Goal: Entertainment & Leisure: Browse casually

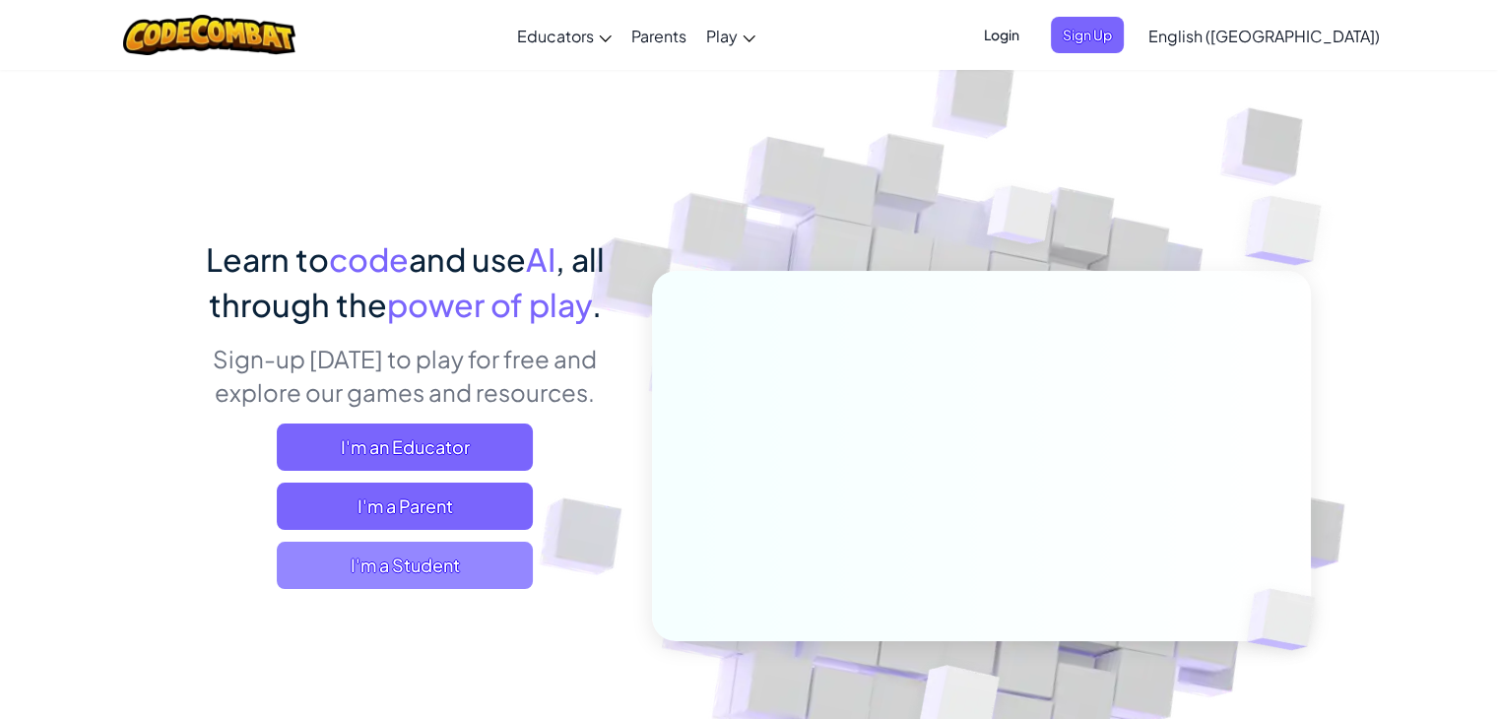
click at [421, 560] on span "I'm a Student" at bounding box center [405, 565] width 256 height 47
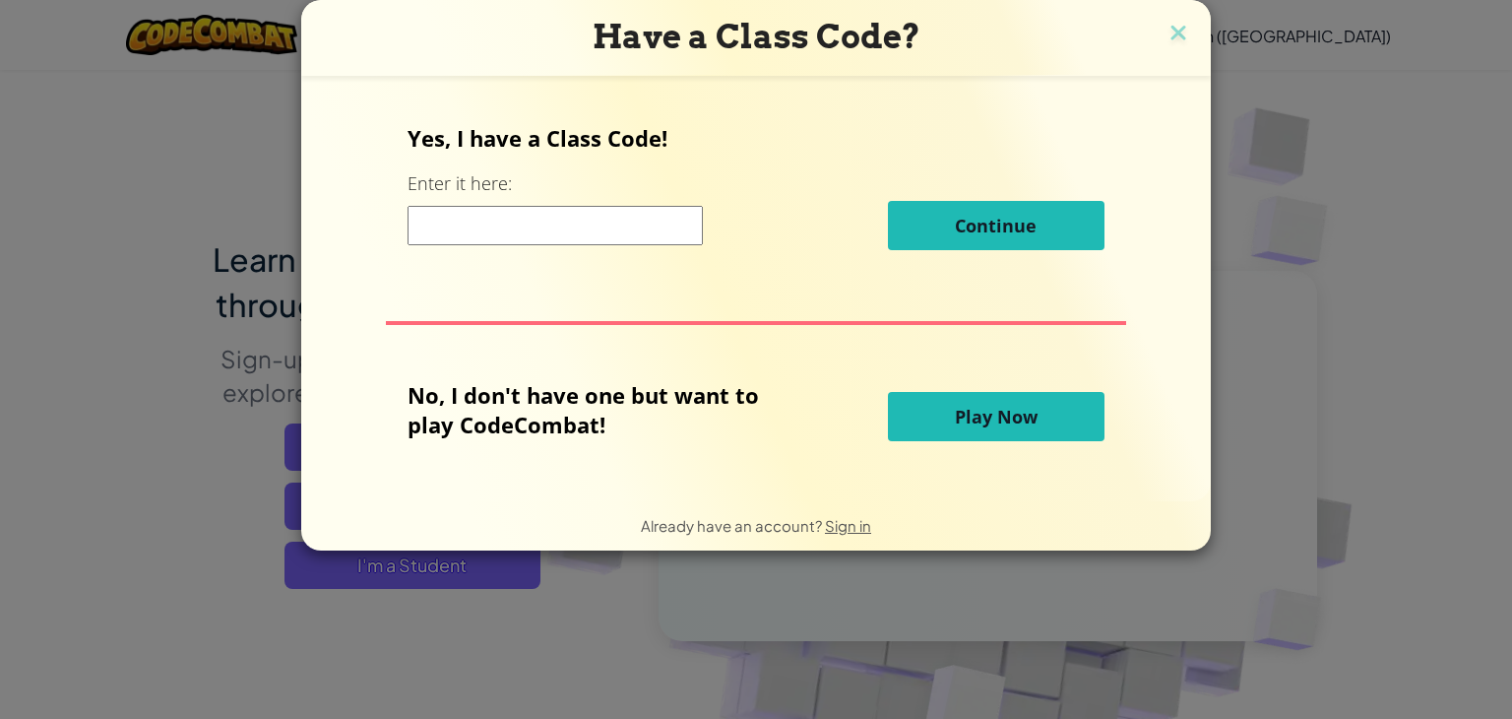
click at [460, 222] on input at bounding box center [555, 225] width 295 height 39
click at [981, 410] on span "Play Now" at bounding box center [996, 417] width 83 height 24
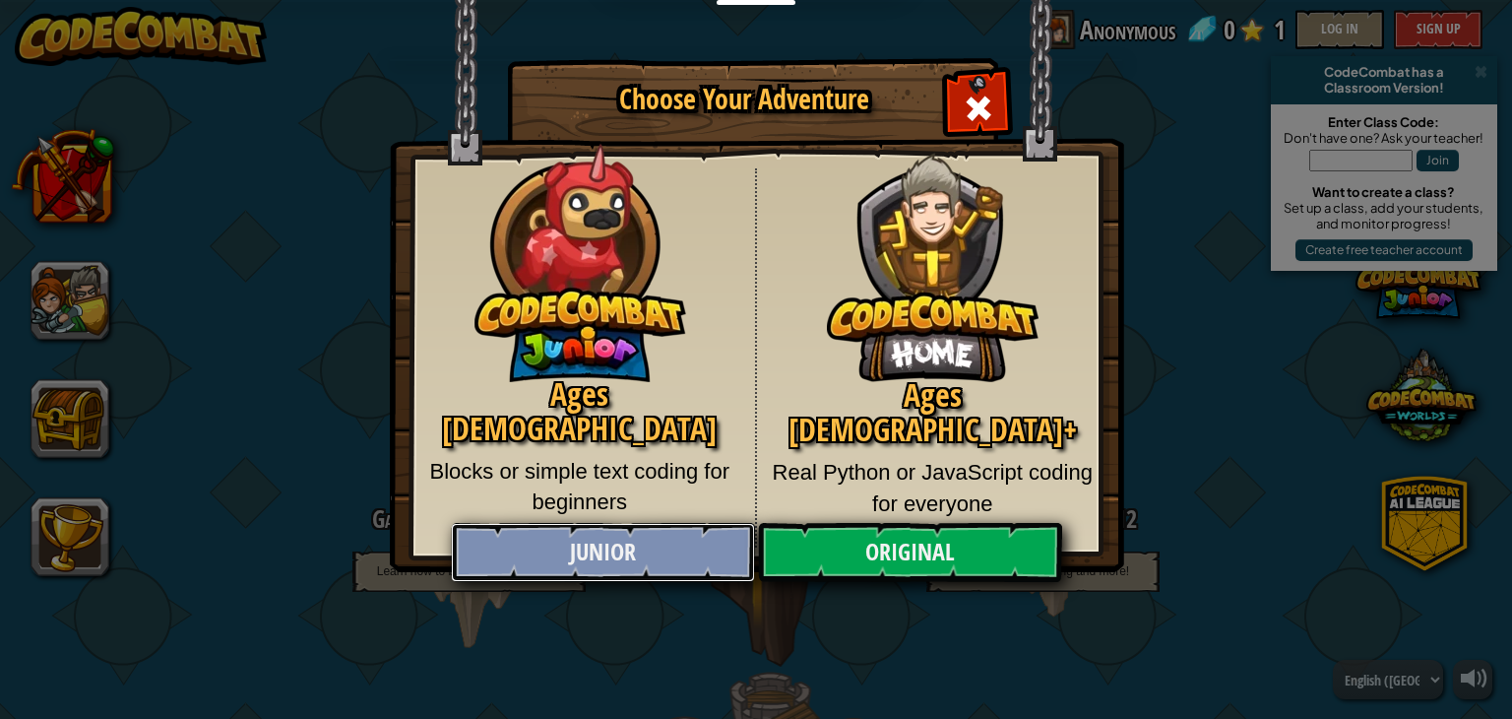
click at [634, 544] on link "Junior" at bounding box center [602, 552] width 303 height 59
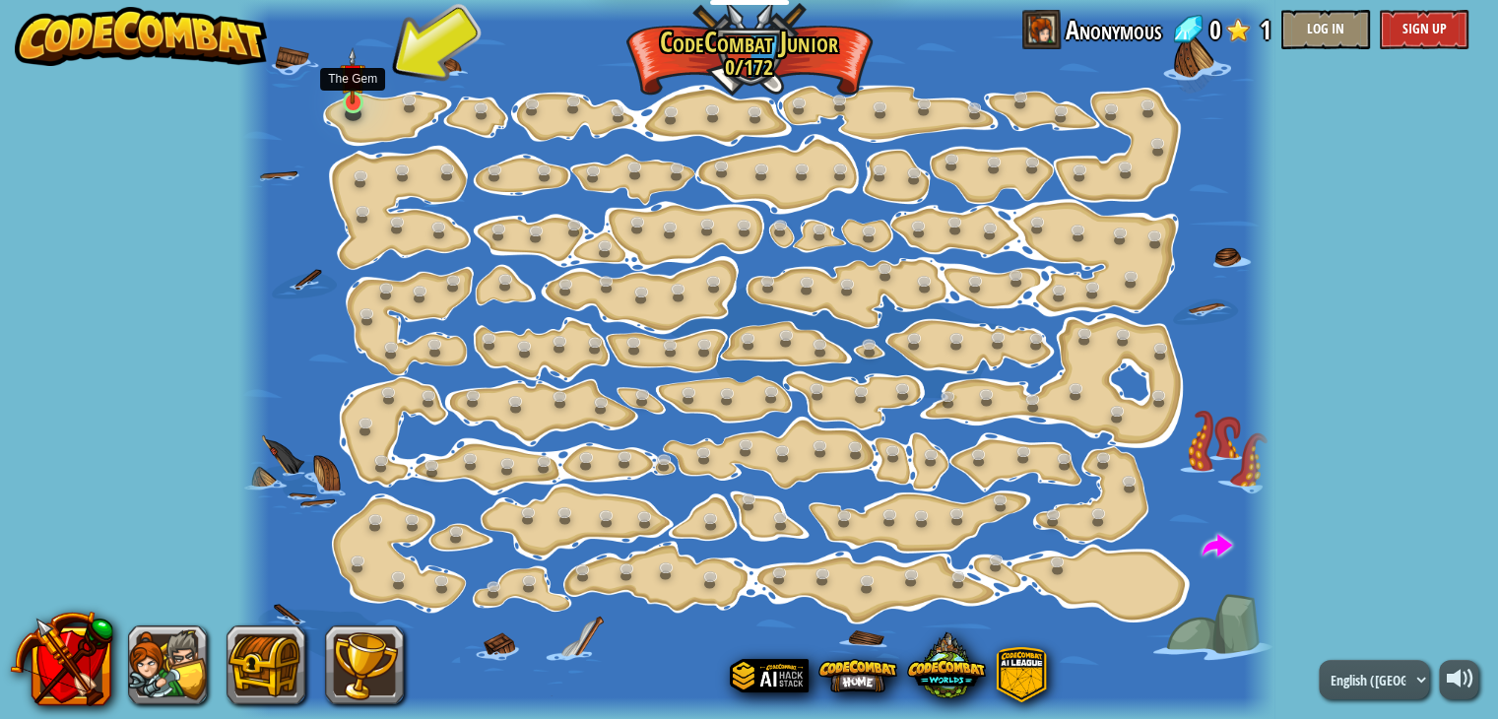
click at [354, 101] on img at bounding box center [353, 76] width 26 height 58
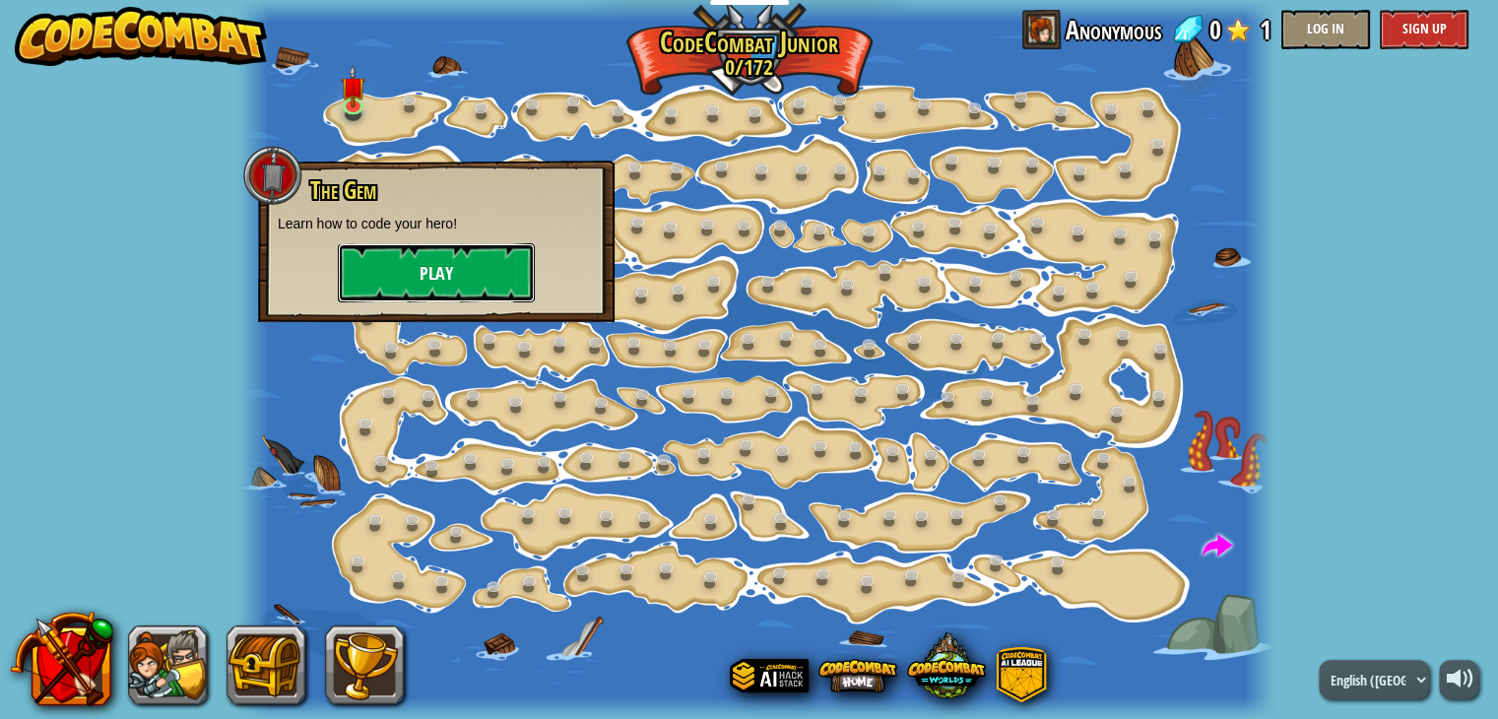
click at [394, 269] on button "Play" at bounding box center [436, 272] width 197 height 59
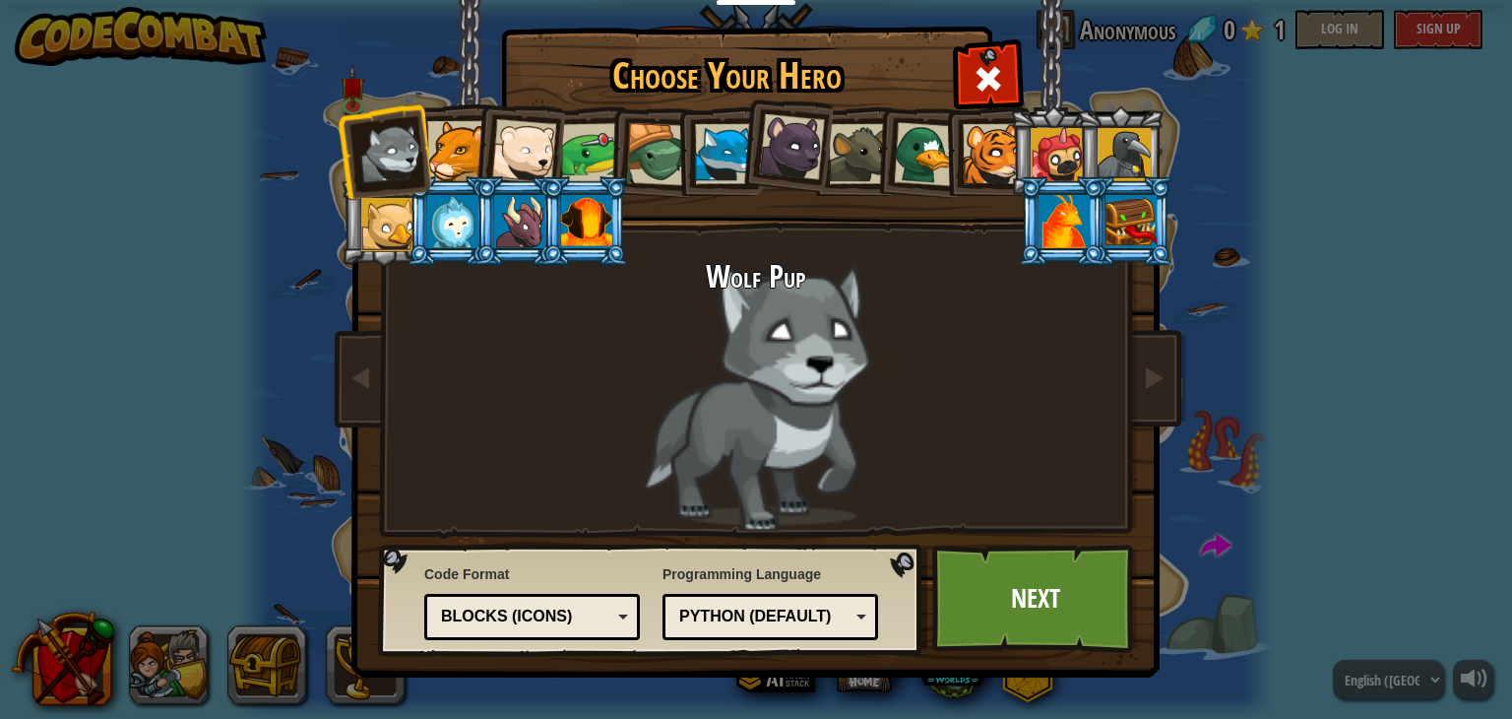
click at [520, 164] on div at bounding box center [523, 151] width 65 height 65
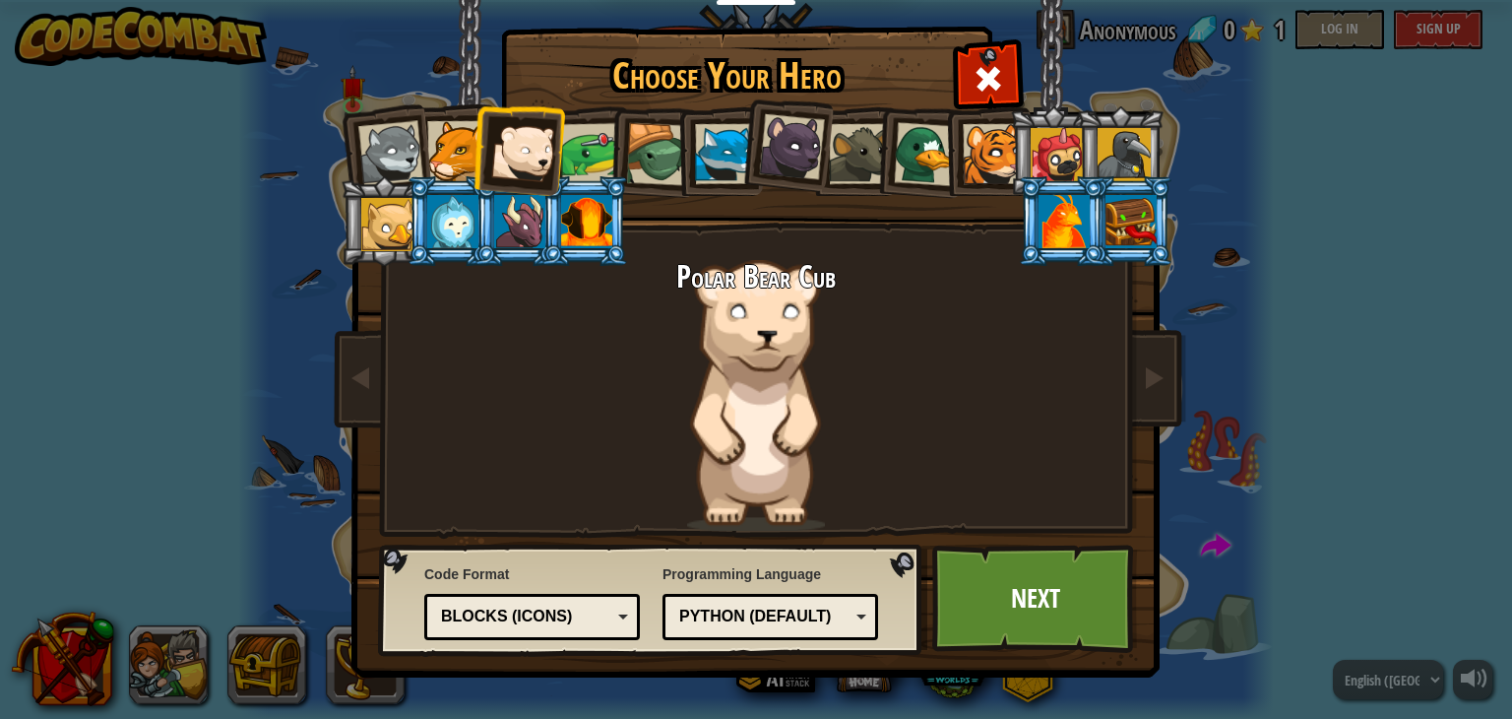
click at [458, 146] on div at bounding box center [457, 151] width 60 height 60
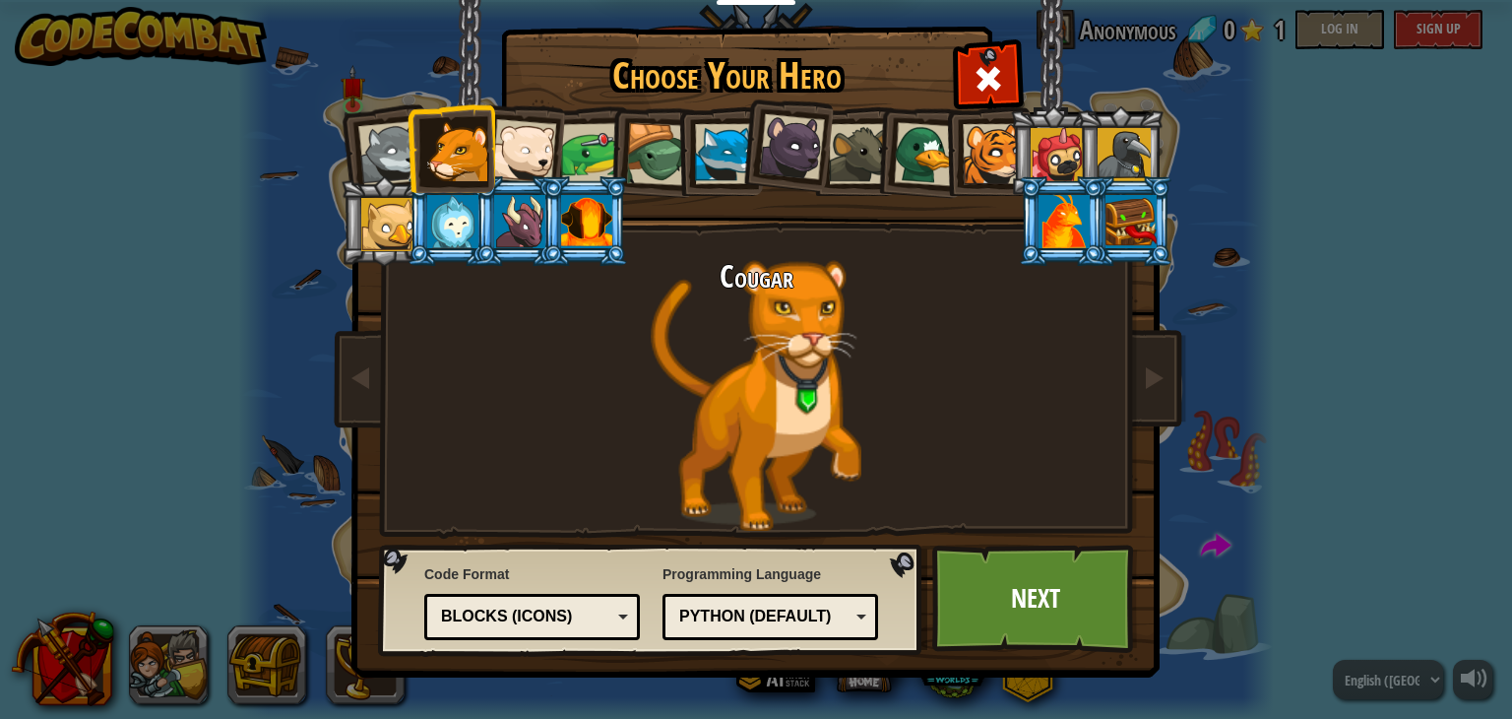
click at [442, 206] on div at bounding box center [452, 221] width 51 height 53
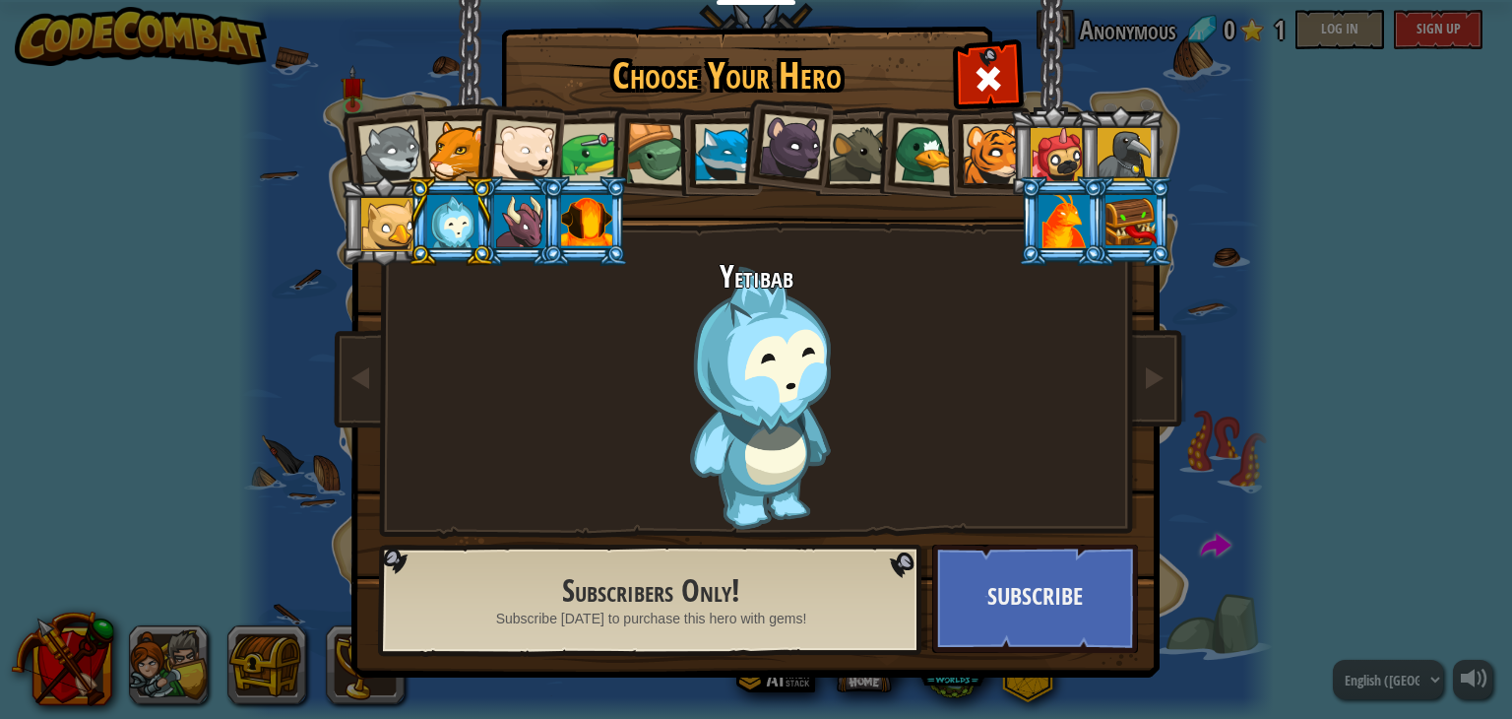
click at [516, 229] on div at bounding box center [519, 221] width 51 height 53
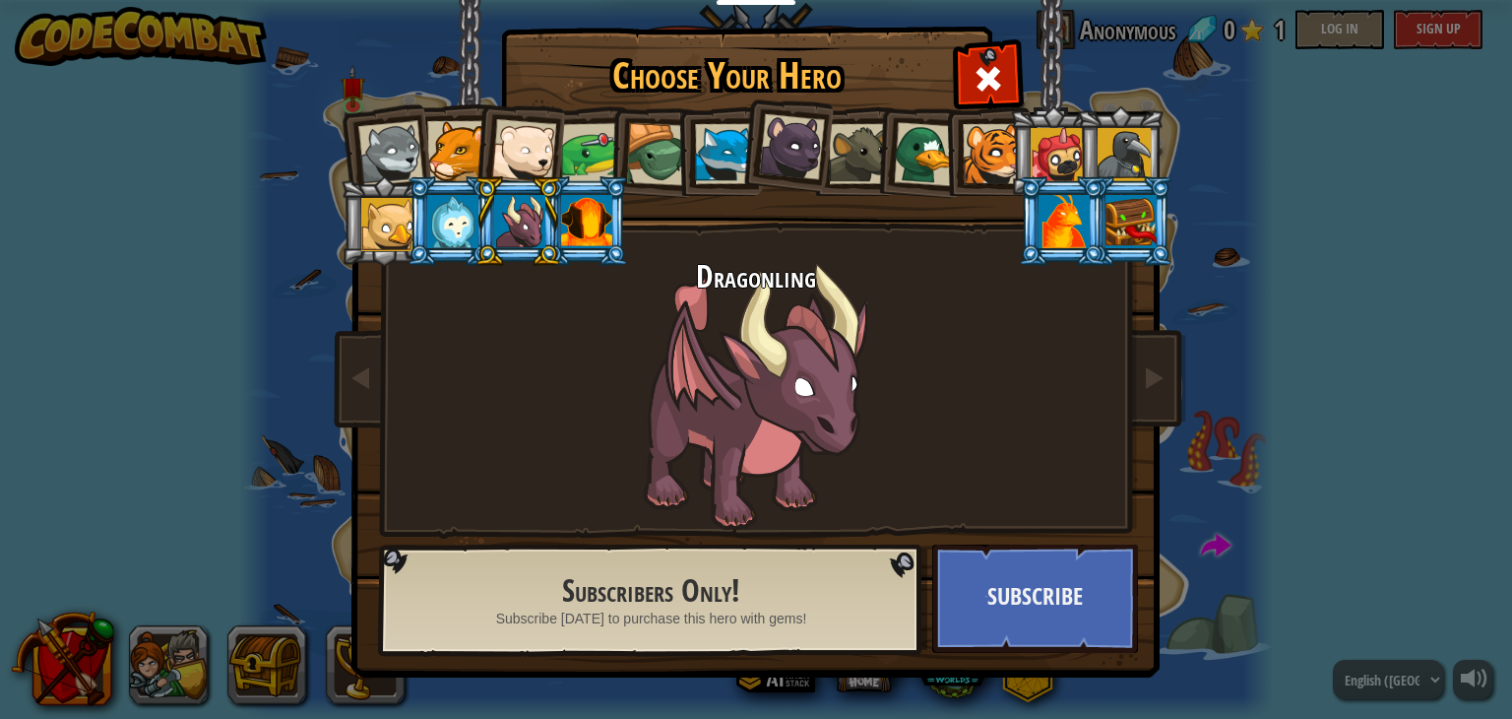
click at [587, 220] on div at bounding box center [586, 221] width 51 height 53
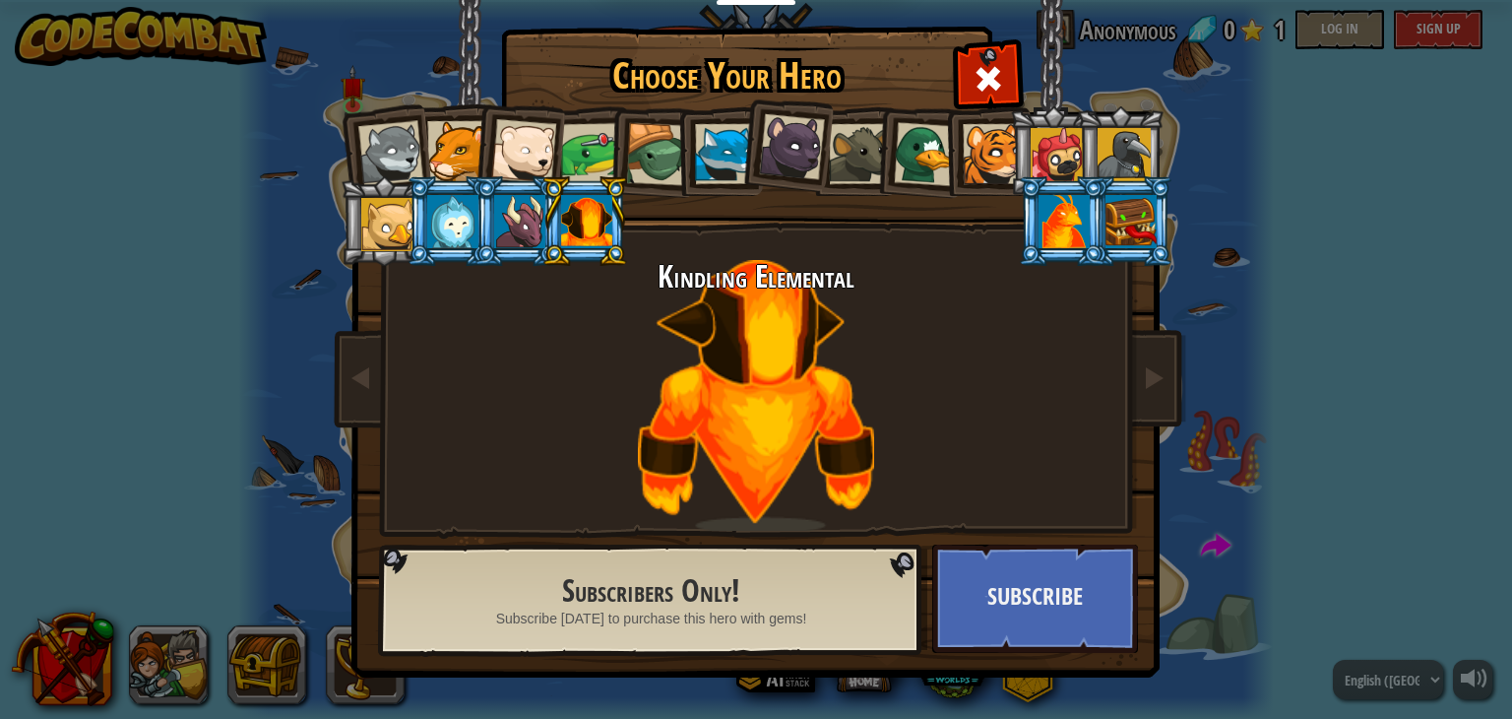
click at [471, 139] on div at bounding box center [457, 151] width 60 height 60
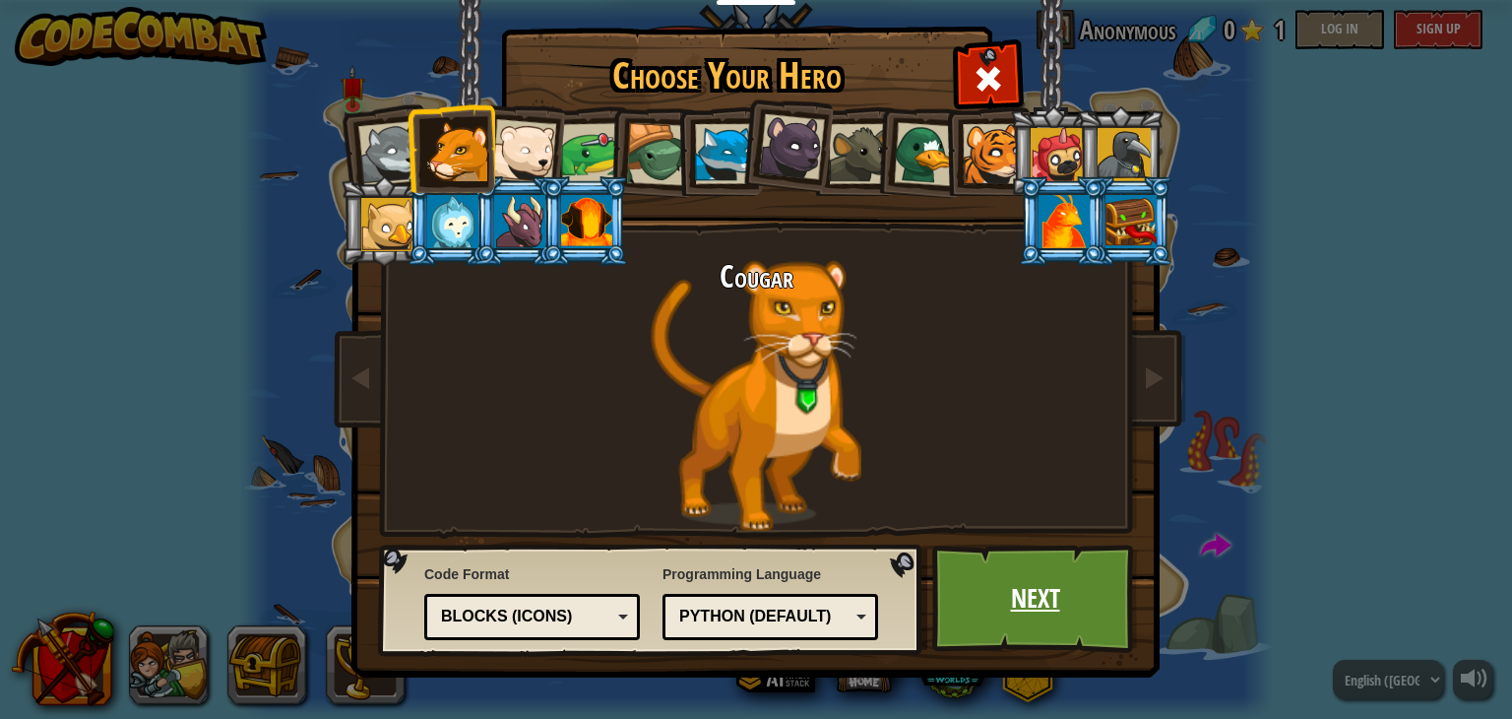
click at [1036, 604] on link "Next" at bounding box center [1035, 598] width 206 height 108
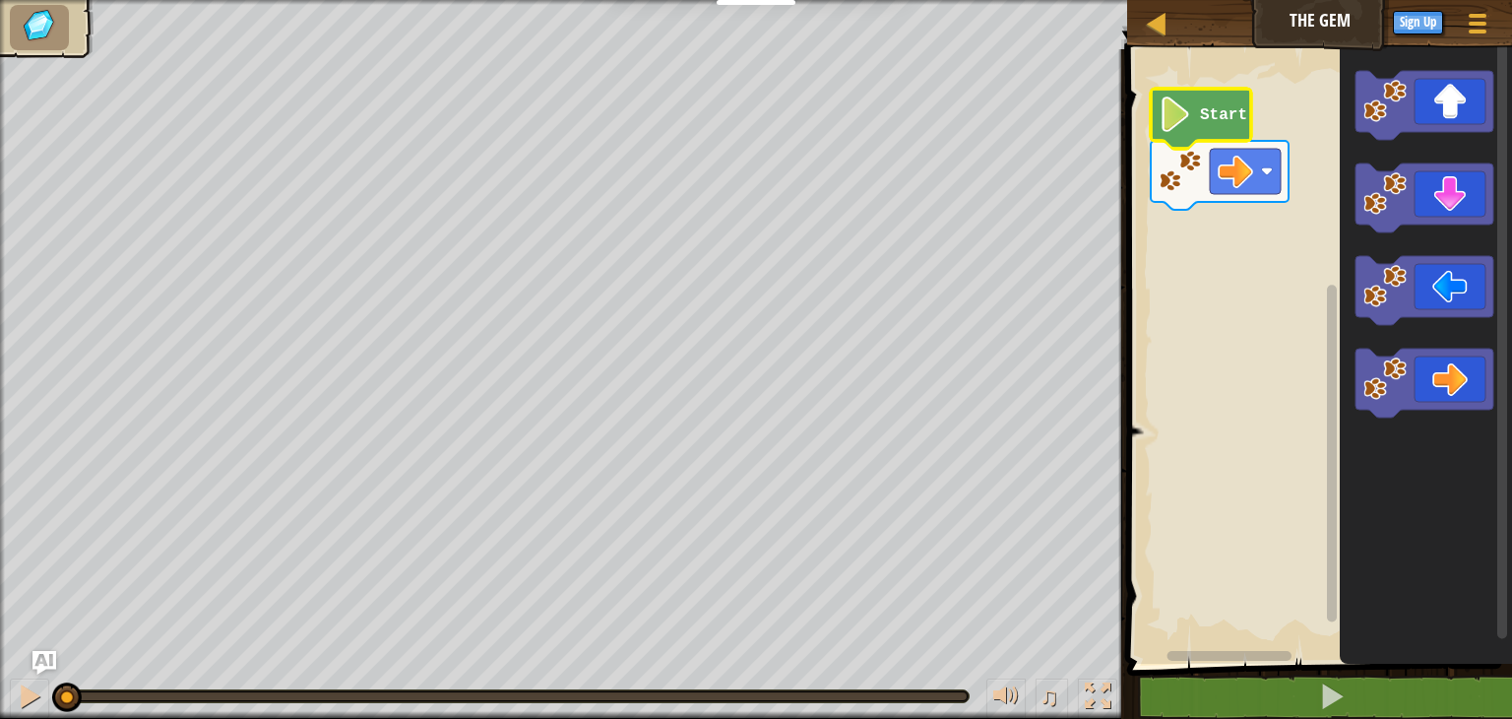
click at [1197, 108] on icon "Blockly Workspace" at bounding box center [1201, 119] width 100 height 60
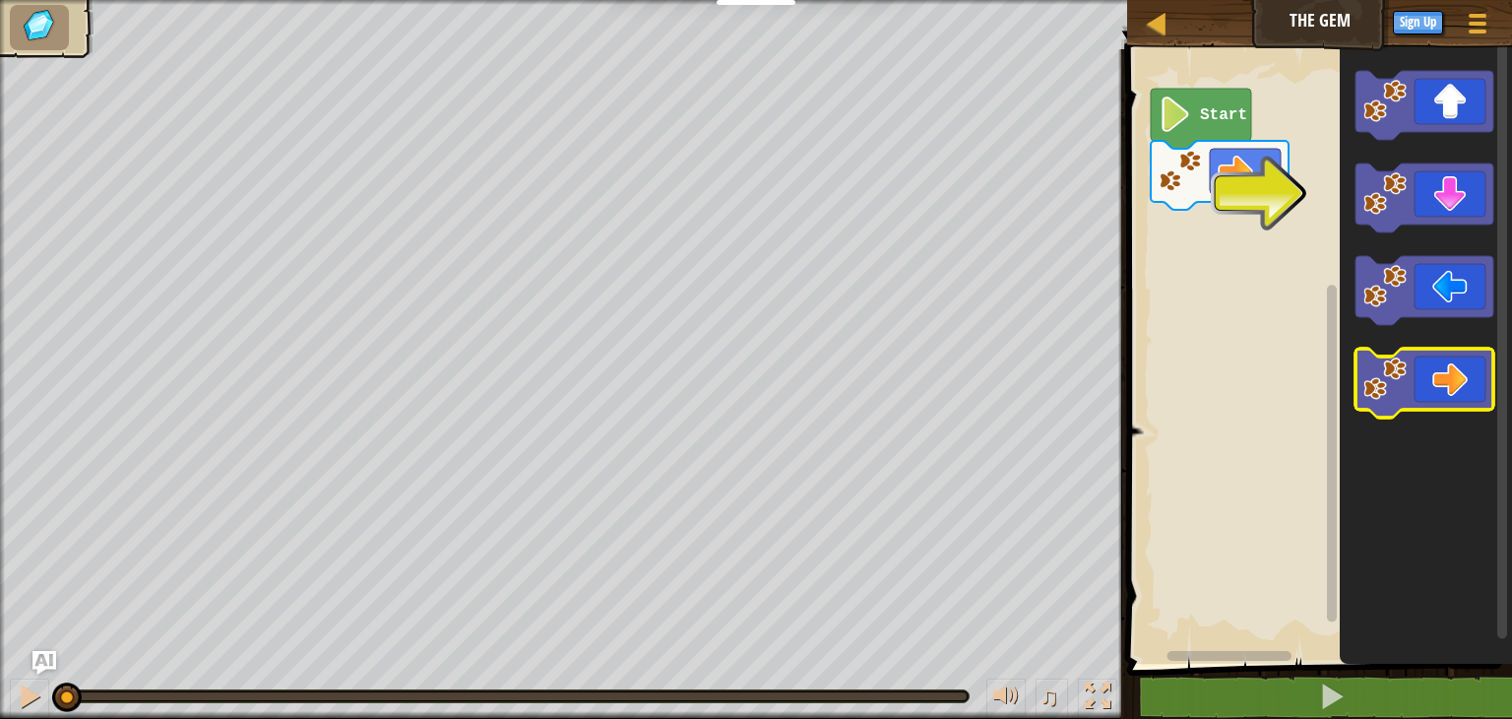
click at [1453, 388] on icon "Blockly Workspace" at bounding box center [1425, 383] width 138 height 69
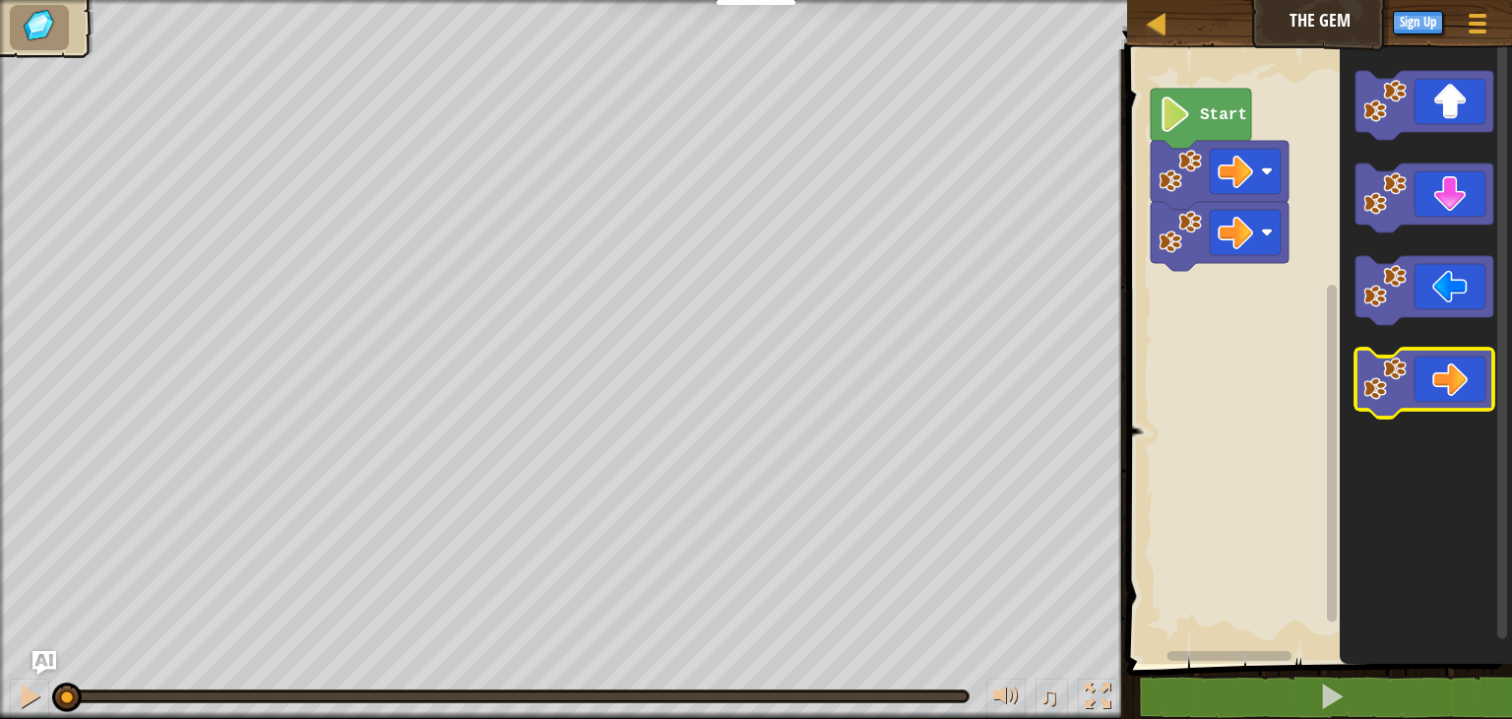
click at [1453, 388] on icon "Blockly Workspace" at bounding box center [1425, 383] width 138 height 69
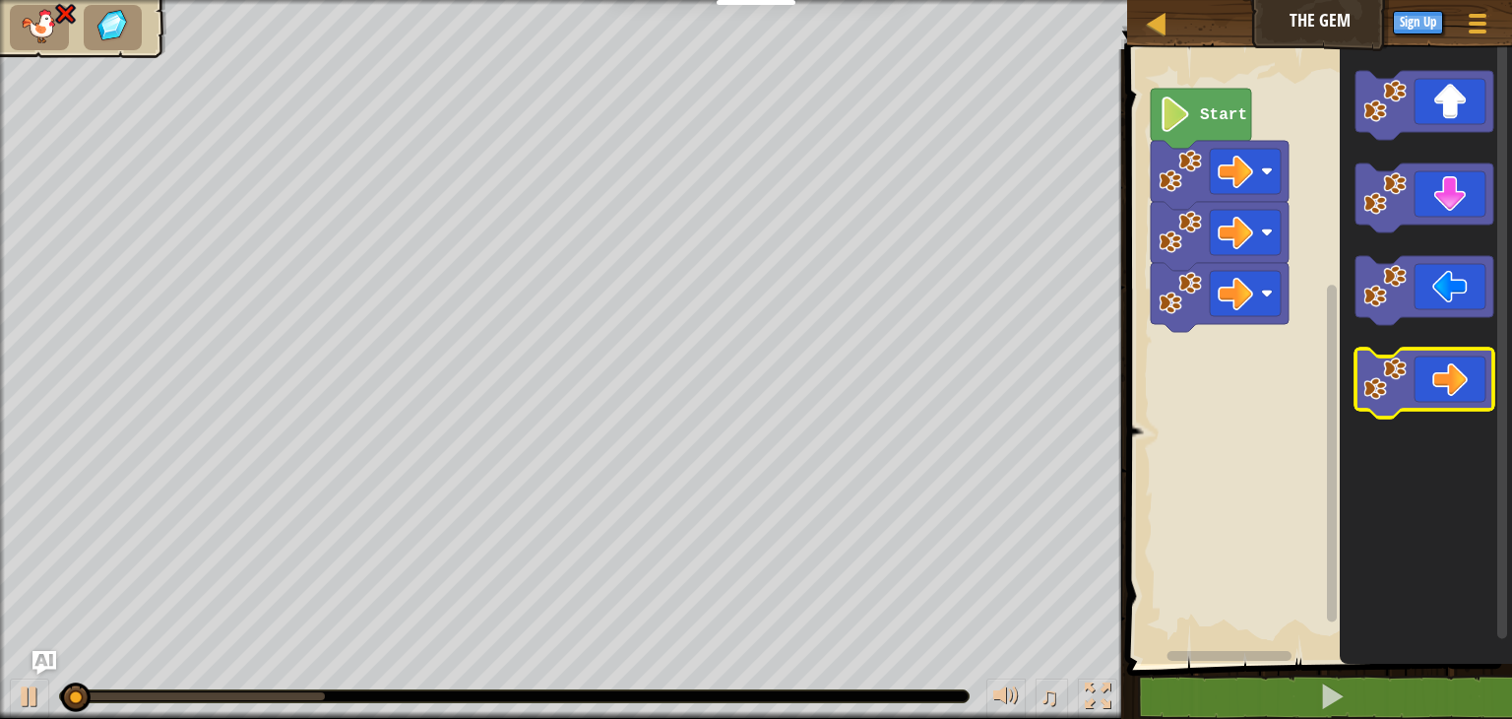
click at [1453, 388] on icon "Blockly Workspace" at bounding box center [1425, 383] width 138 height 69
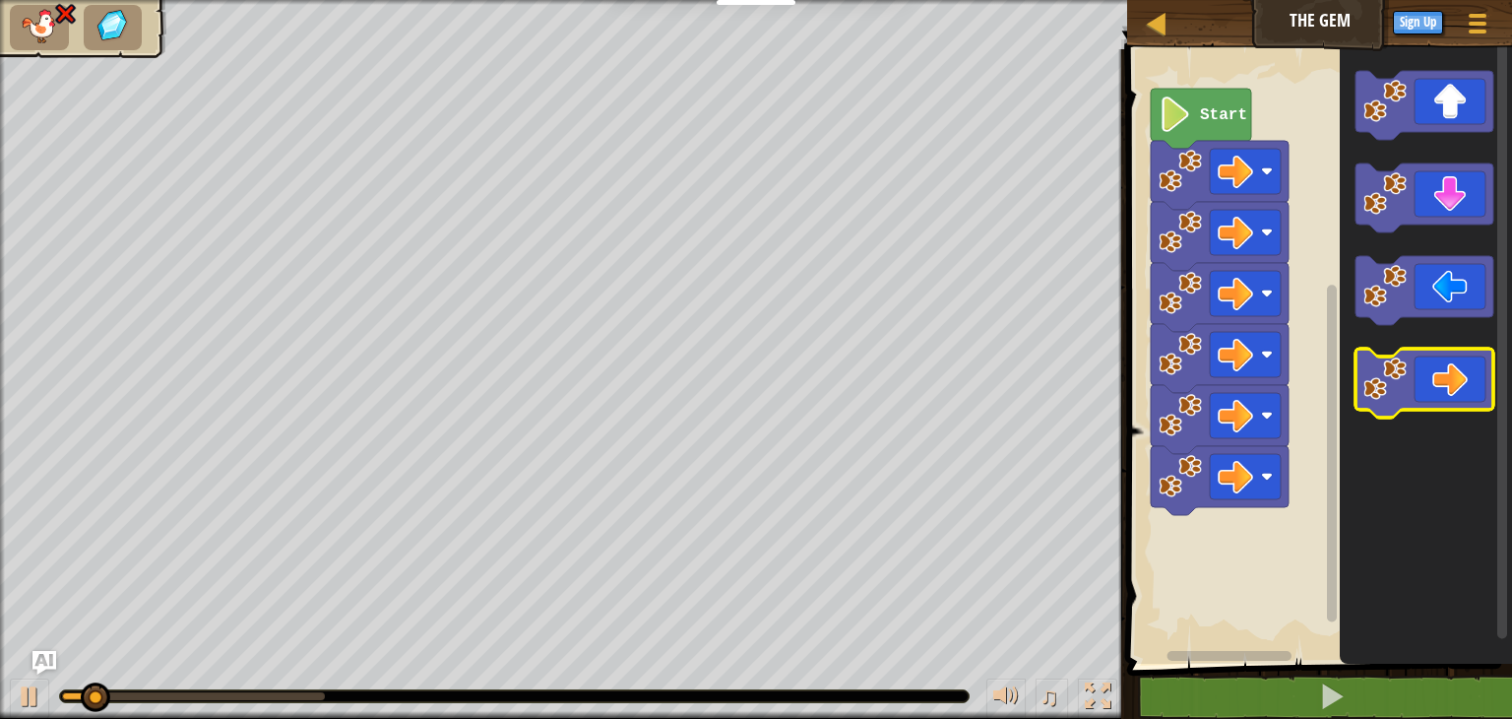
click at [1453, 388] on icon "Blockly Workspace" at bounding box center [1425, 383] width 138 height 69
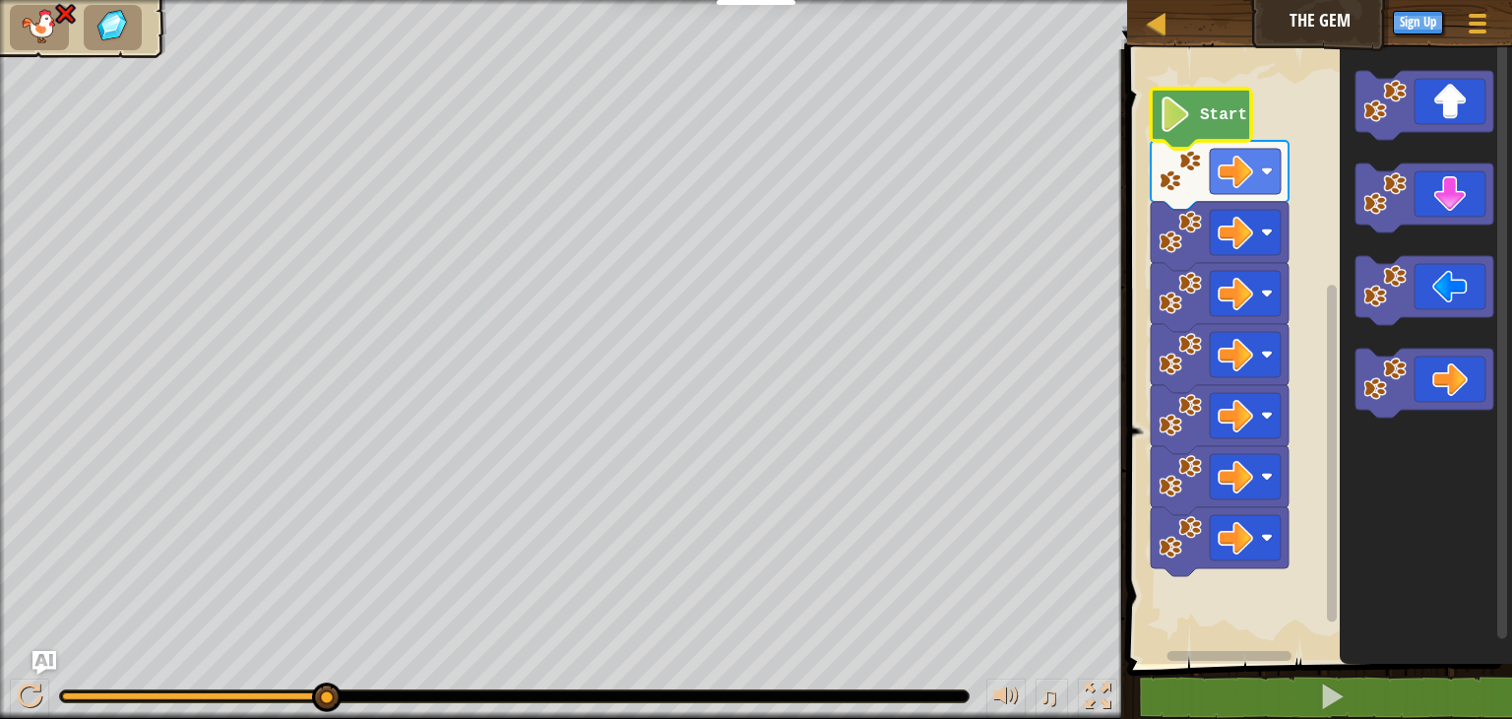
click at [1215, 106] on text "Start" at bounding box center [1223, 115] width 47 height 18
drag, startPoint x: 331, startPoint y: 698, endPoint x: 55, endPoint y: 710, distance: 275.9
click at [55, 710] on div at bounding box center [67, 697] width 30 height 30
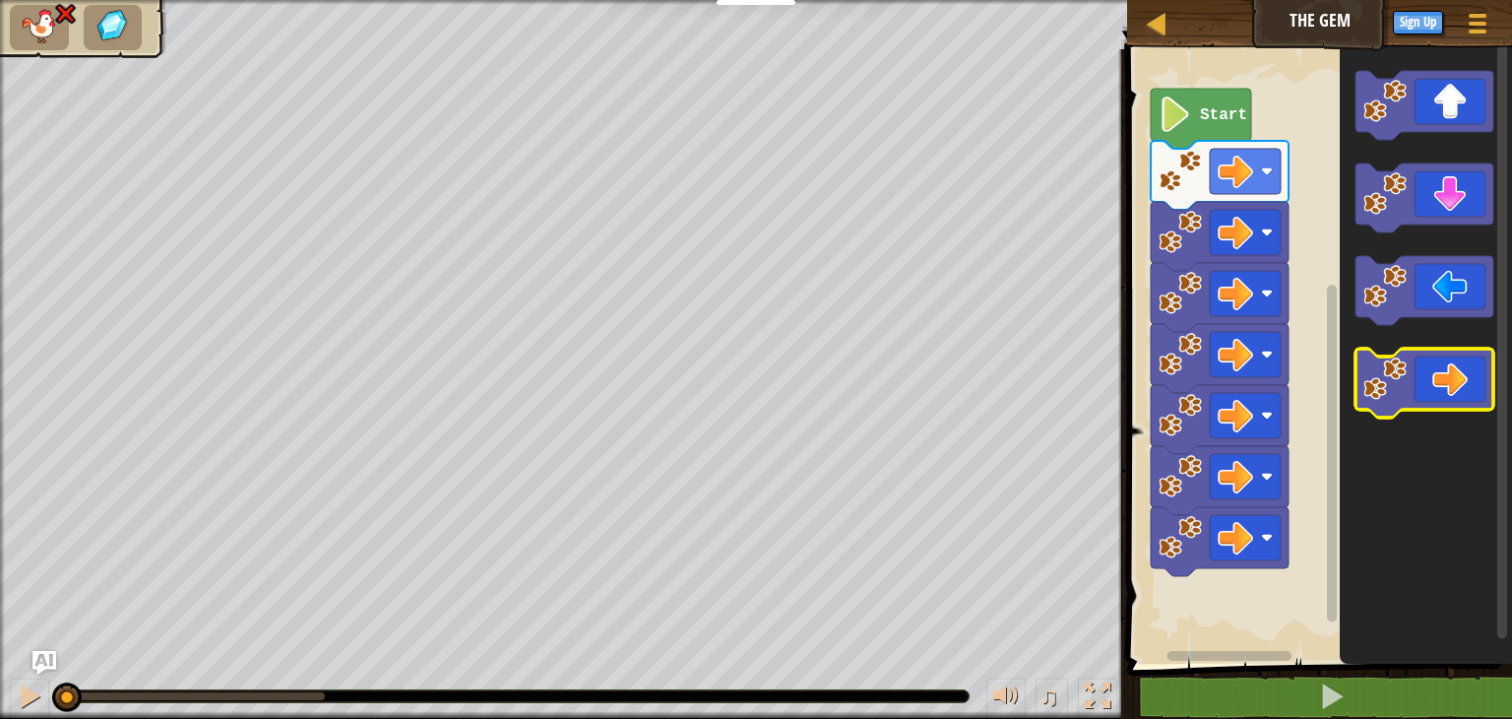
click at [1438, 377] on icon "Blockly Workspace" at bounding box center [1425, 383] width 138 height 69
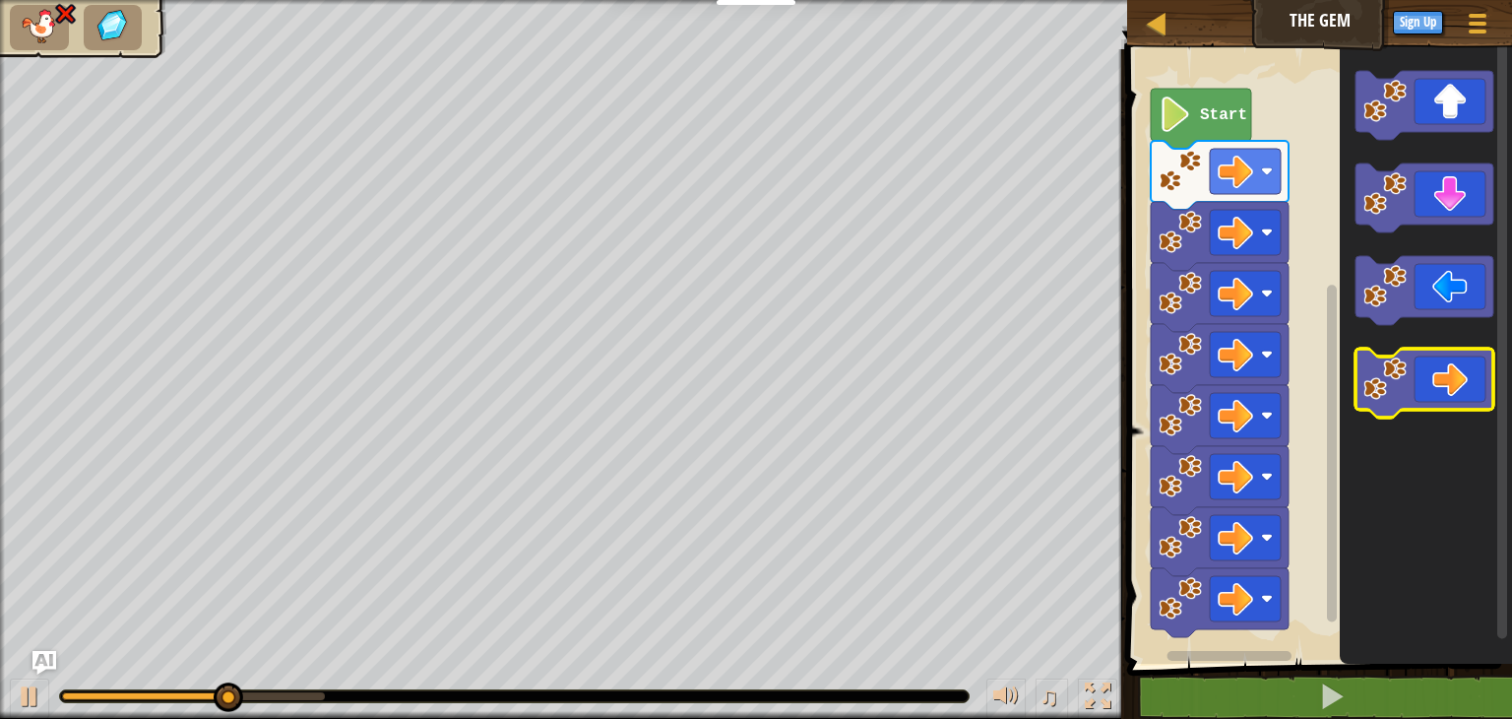
click at [1438, 377] on icon "Blockly Workspace" at bounding box center [1425, 383] width 138 height 69
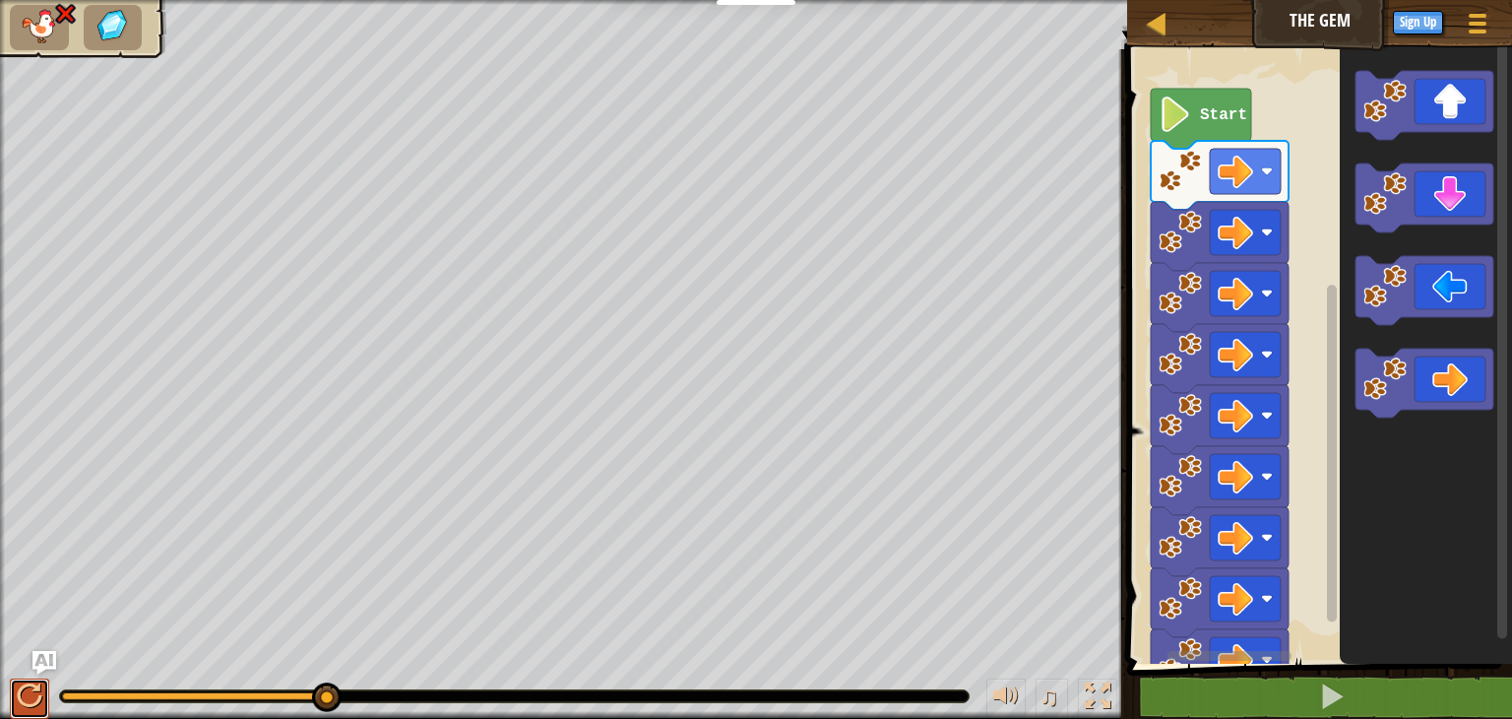
click at [32, 690] on div at bounding box center [30, 696] width 26 height 26
click at [1441, 364] on icon "Blockly Workspace" at bounding box center [1425, 383] width 138 height 69
click at [1224, 119] on text "Start" at bounding box center [1223, 115] width 47 height 18
click at [28, 698] on div at bounding box center [30, 696] width 26 height 26
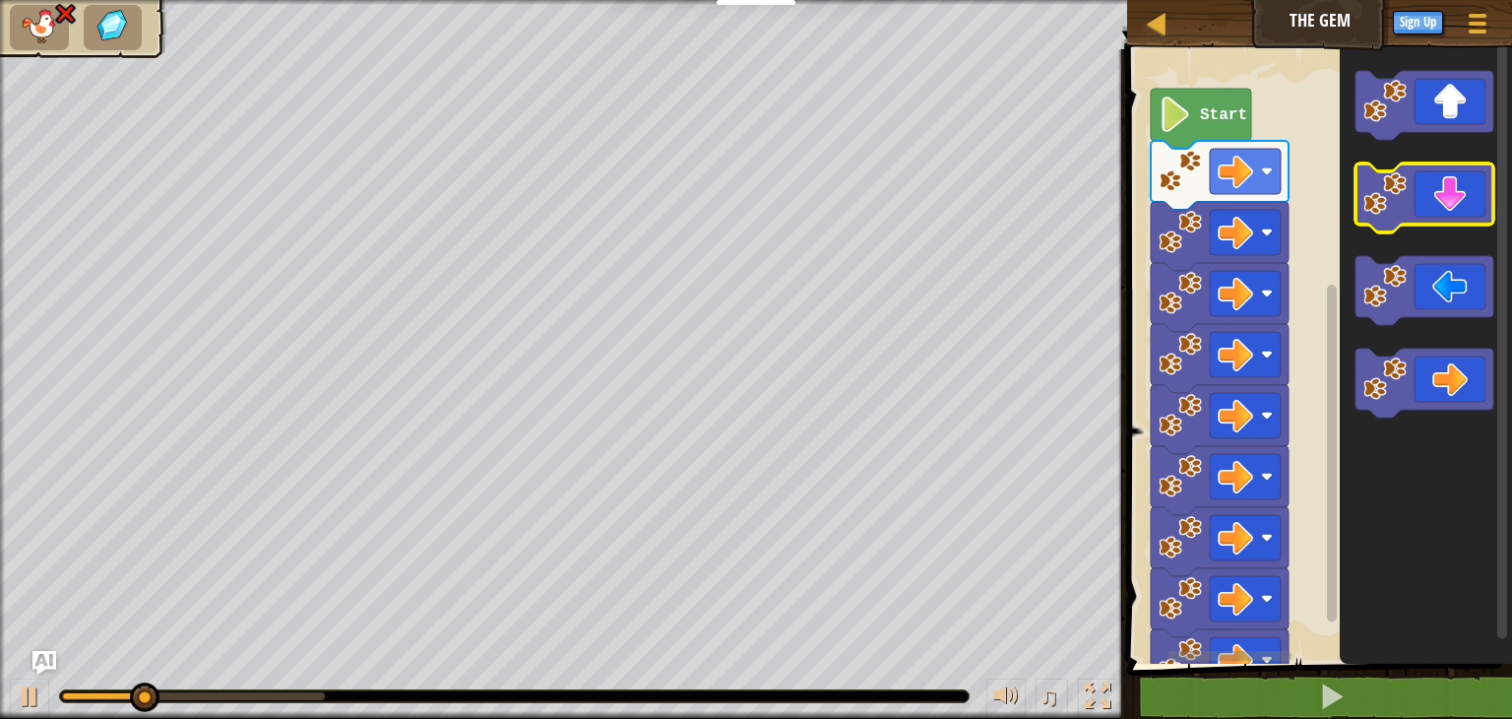
click at [1437, 202] on icon "Blockly Workspace" at bounding box center [1425, 197] width 138 height 69
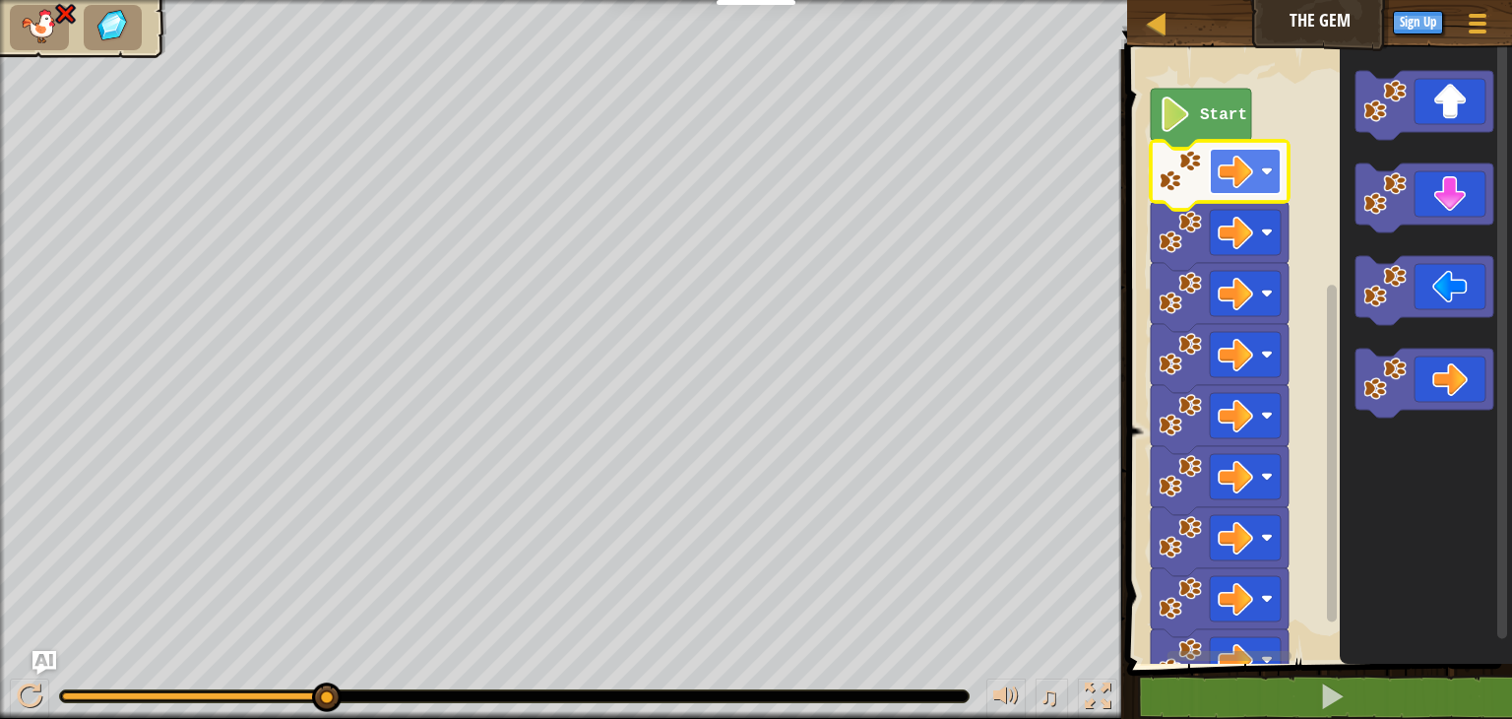
click at [1263, 166] on image "Blockly Workspace" at bounding box center [1267, 171] width 12 height 12
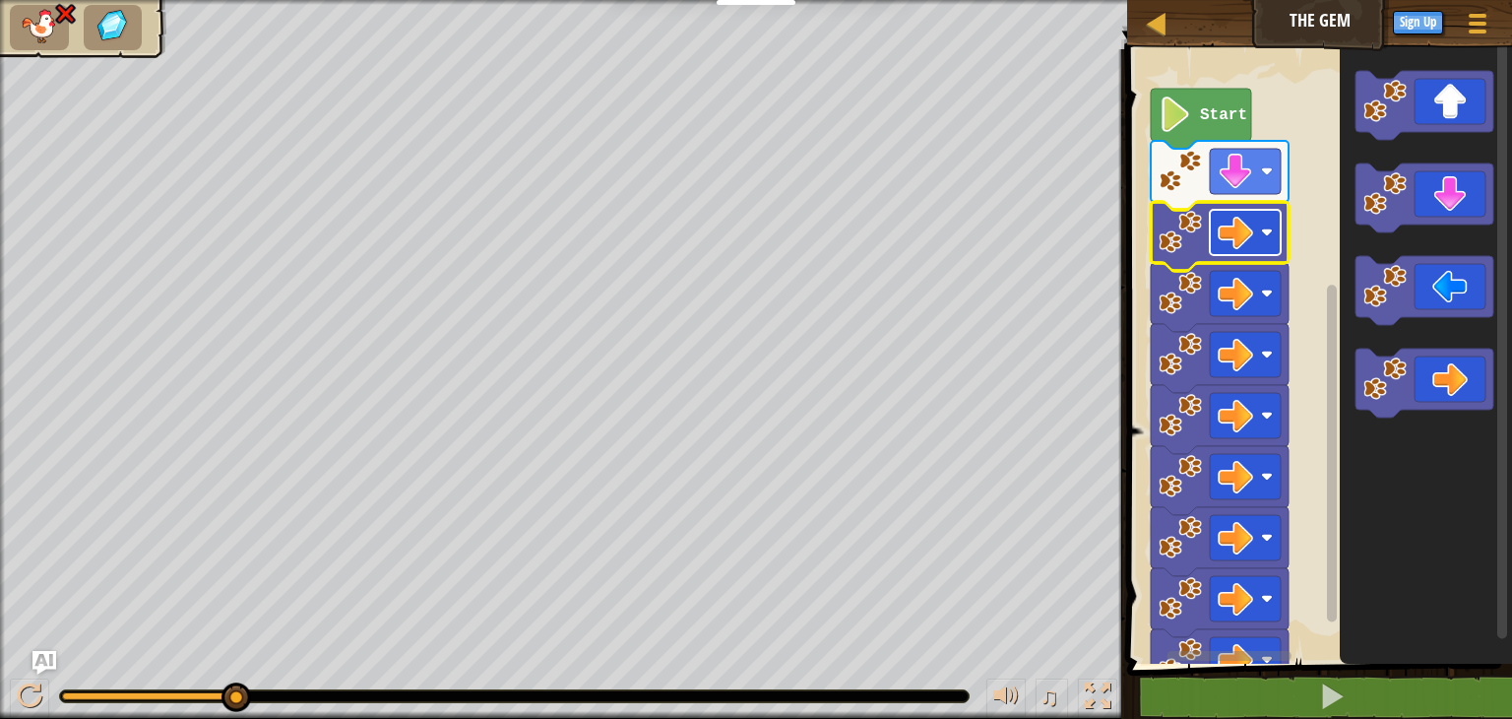
click at [1251, 233] on image "Blockly Workspace" at bounding box center [1235, 232] width 35 height 35
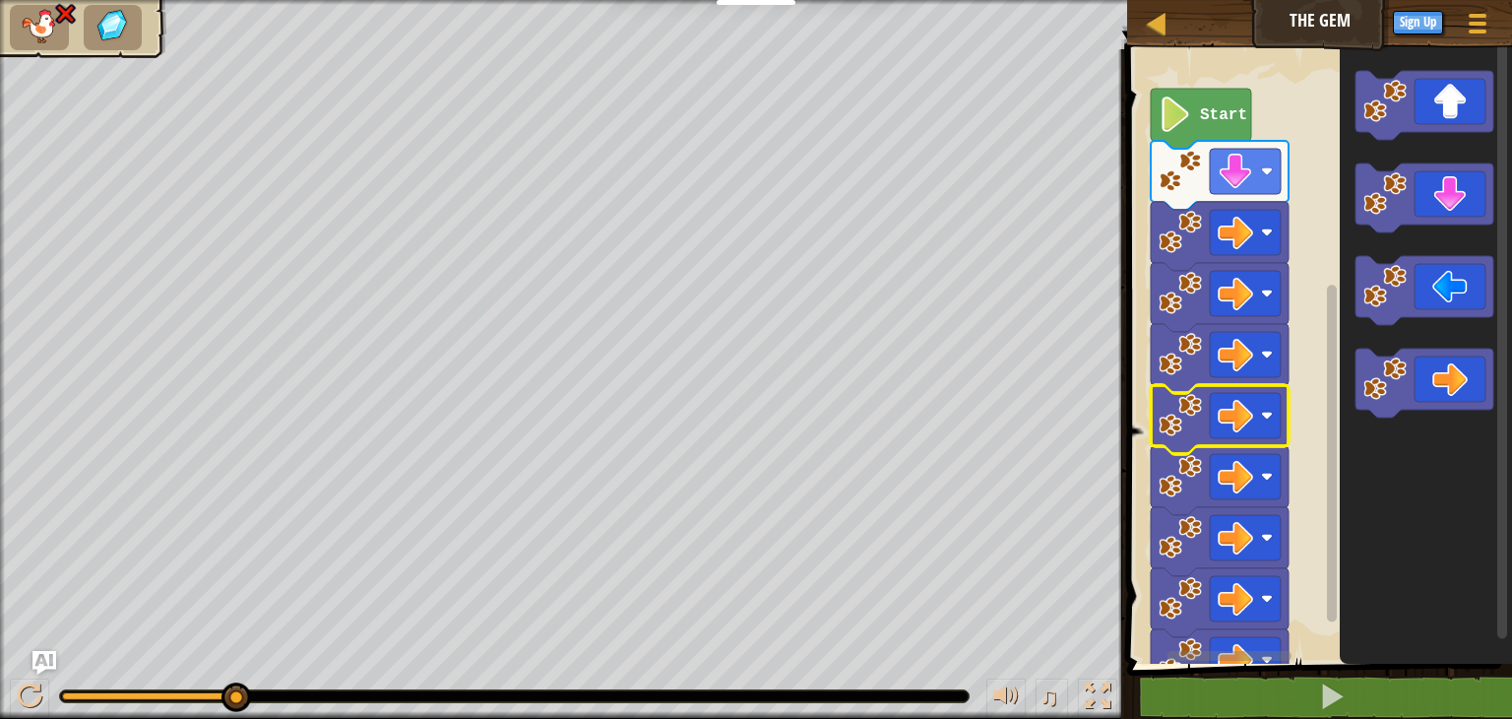
click at [1251, 431] on image "Blockly Workspace" at bounding box center [1235, 415] width 35 height 35
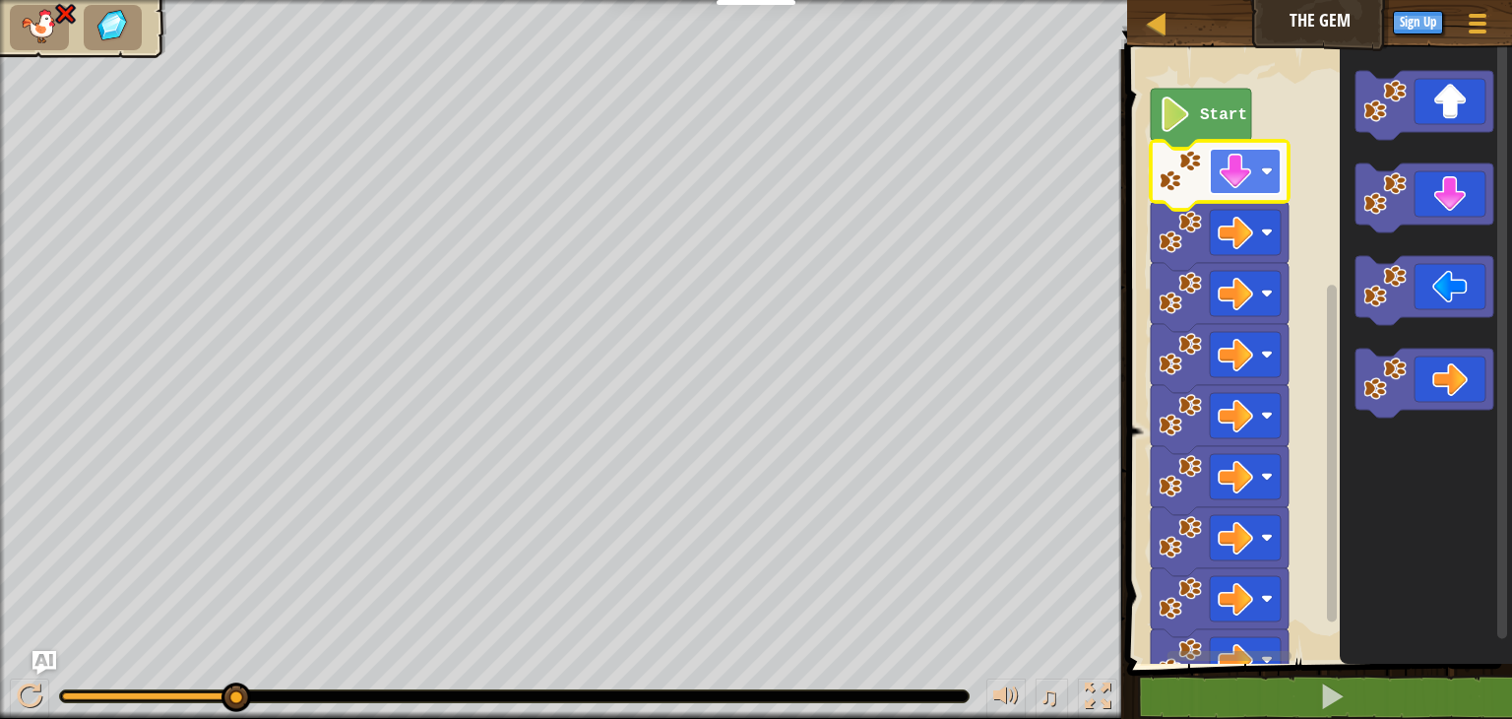
click at [1264, 167] on image "Blockly Workspace" at bounding box center [1267, 171] width 12 height 12
click at [1206, 106] on text "Start" at bounding box center [1223, 115] width 47 height 18
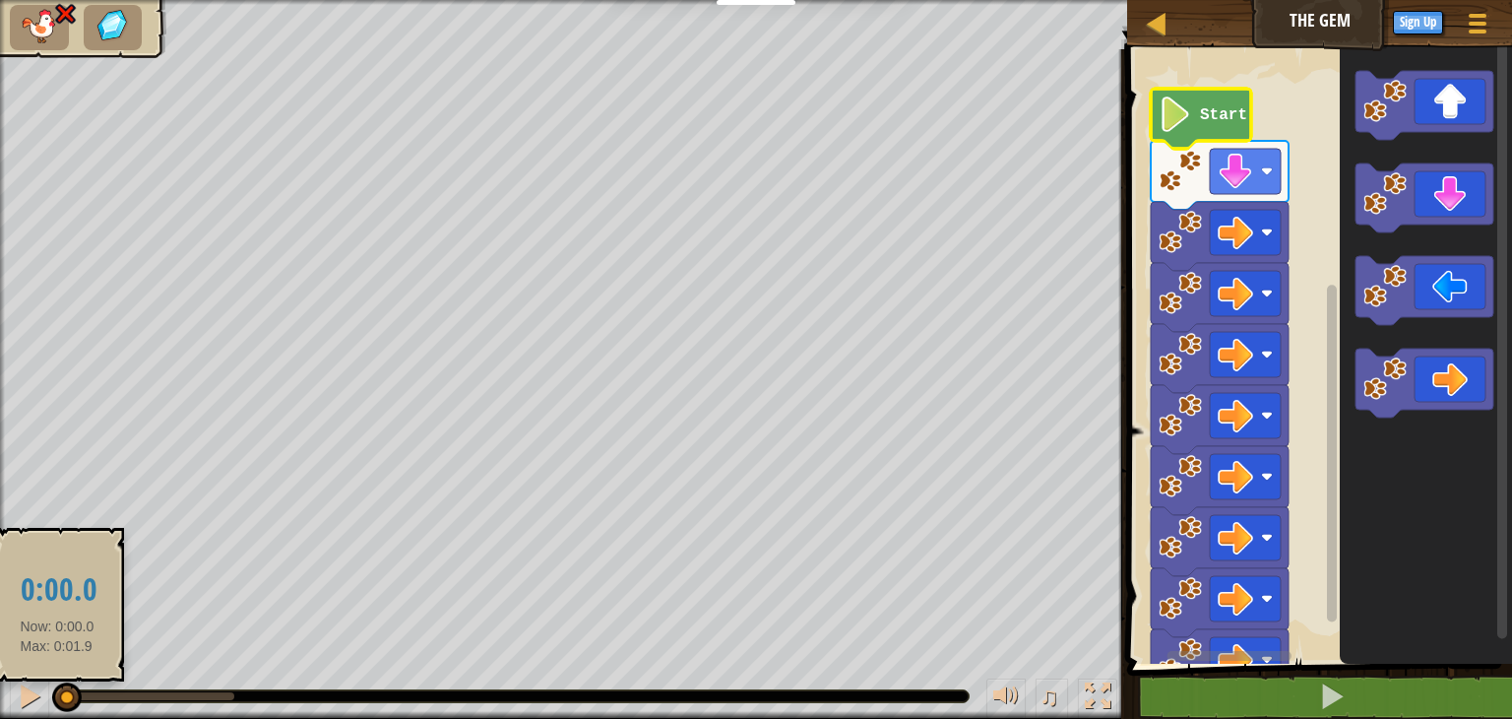
drag, startPoint x: 231, startPoint y: 693, endPoint x: 57, endPoint y: 693, distance: 174.3
click at [57, 693] on div at bounding box center [67, 697] width 30 height 30
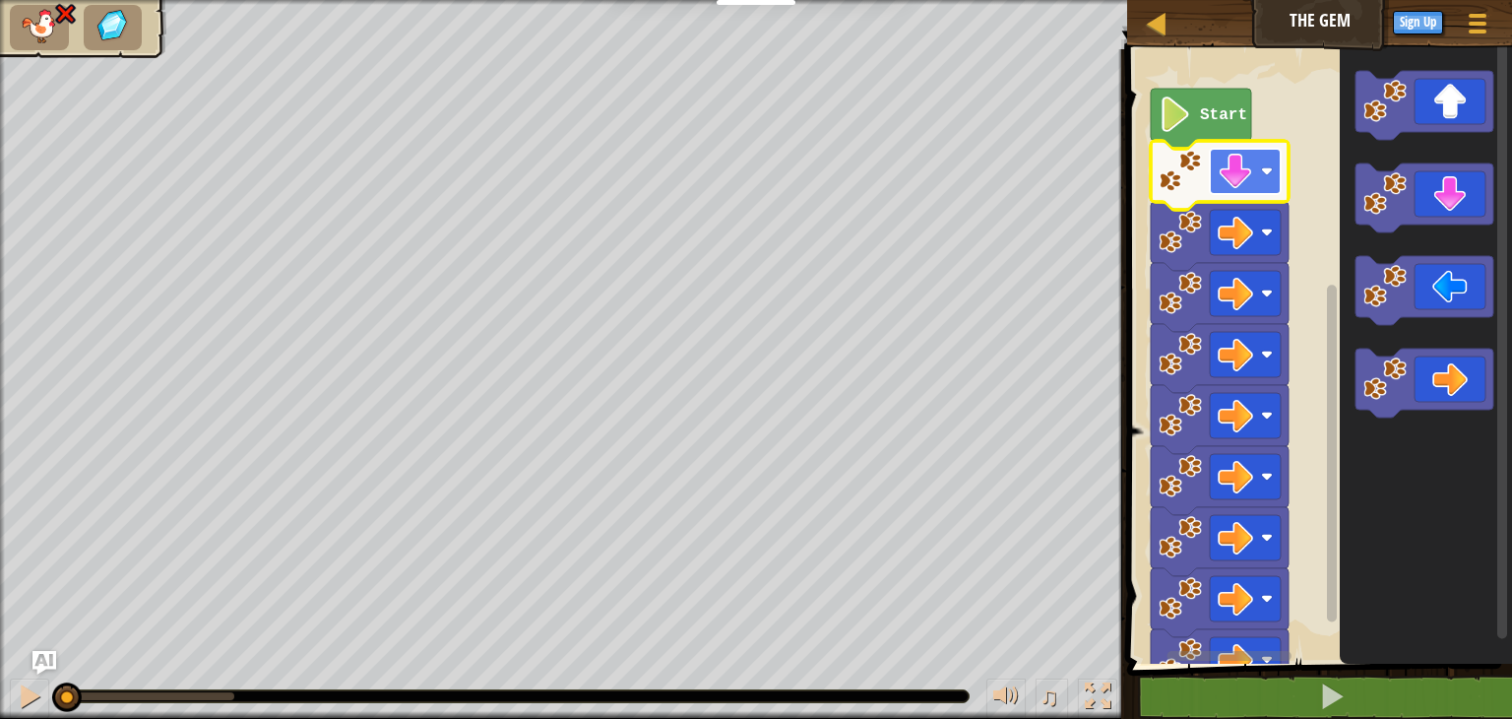
click at [1266, 166] on image "Blockly Workspace" at bounding box center [1267, 171] width 12 height 12
click at [1269, 239] on rect "Blockly Workspace" at bounding box center [1245, 232] width 71 height 45
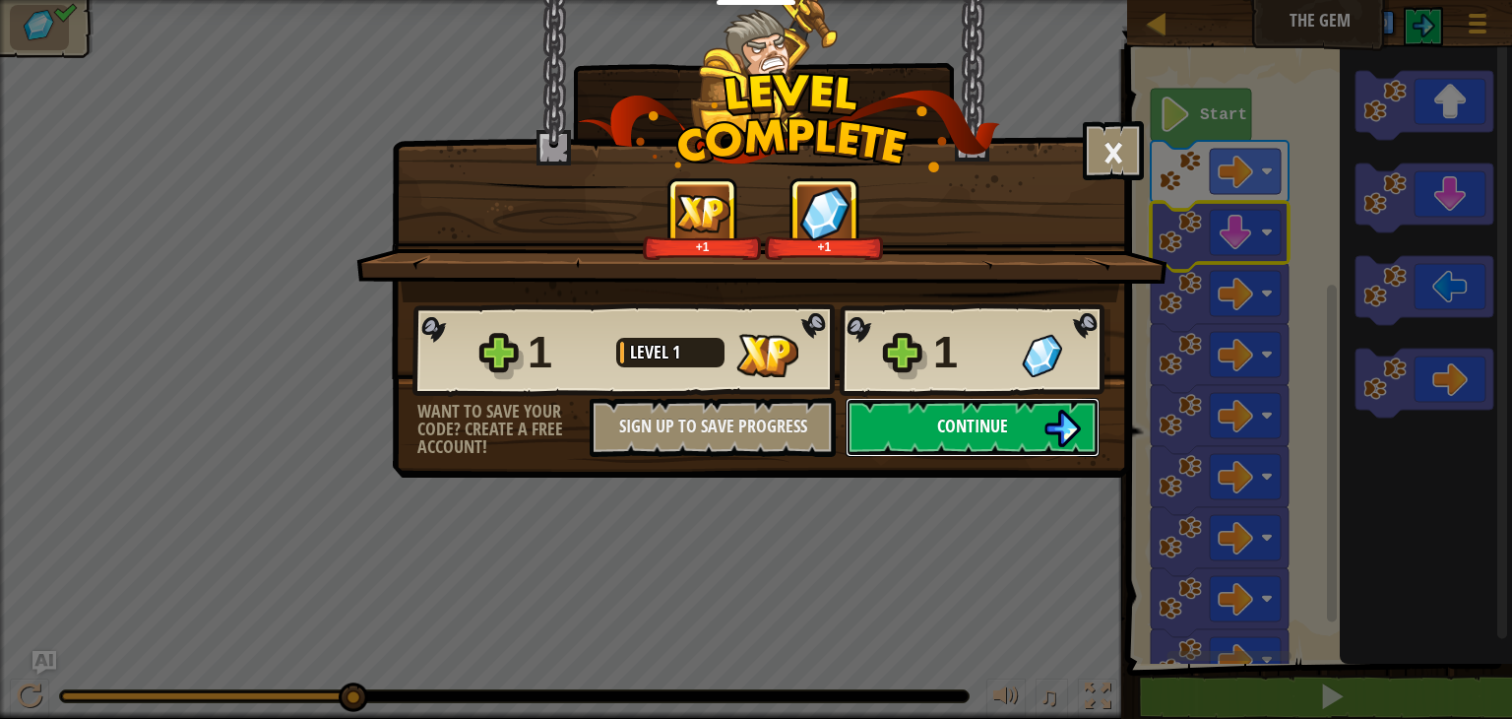
click at [1032, 407] on button "Continue" at bounding box center [973, 427] width 254 height 59
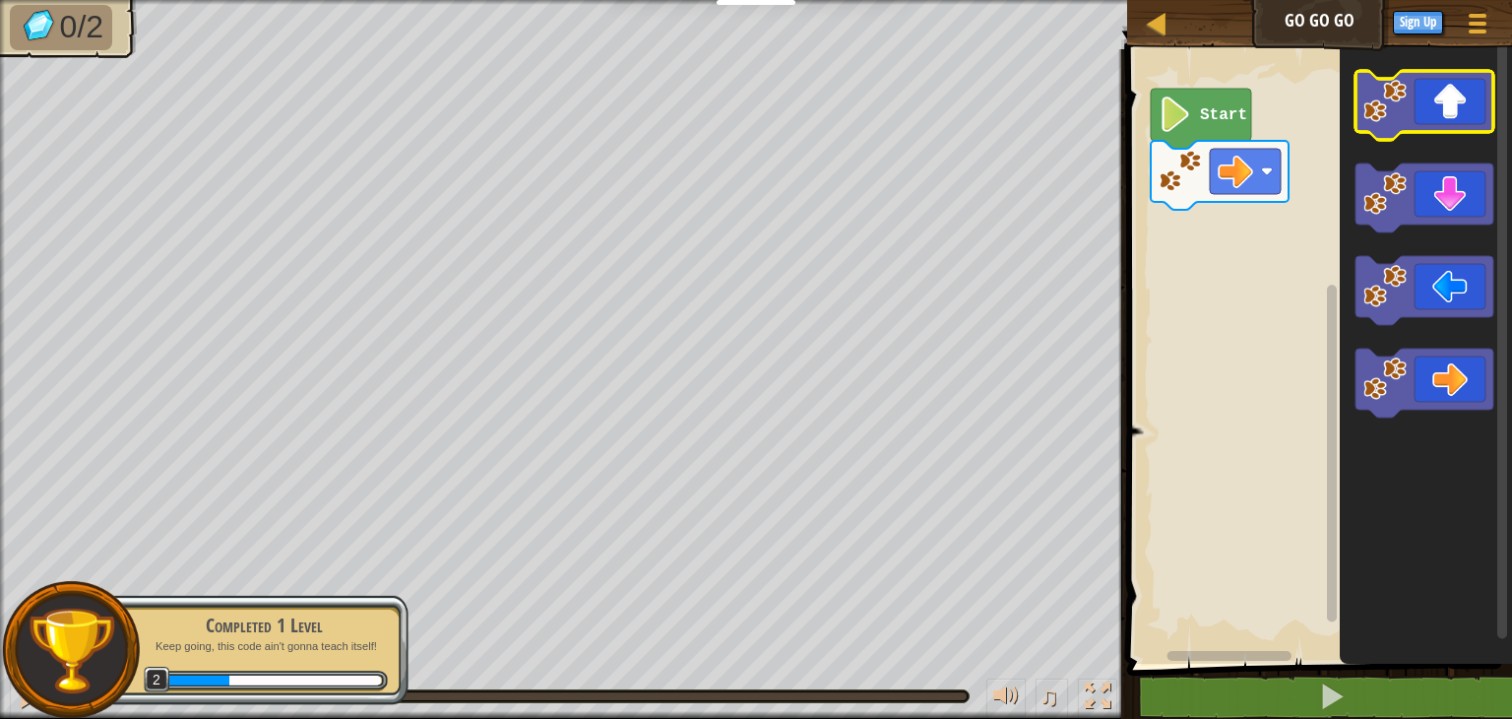
click at [1449, 118] on icon "Blockly Workspace" at bounding box center [1425, 105] width 138 height 69
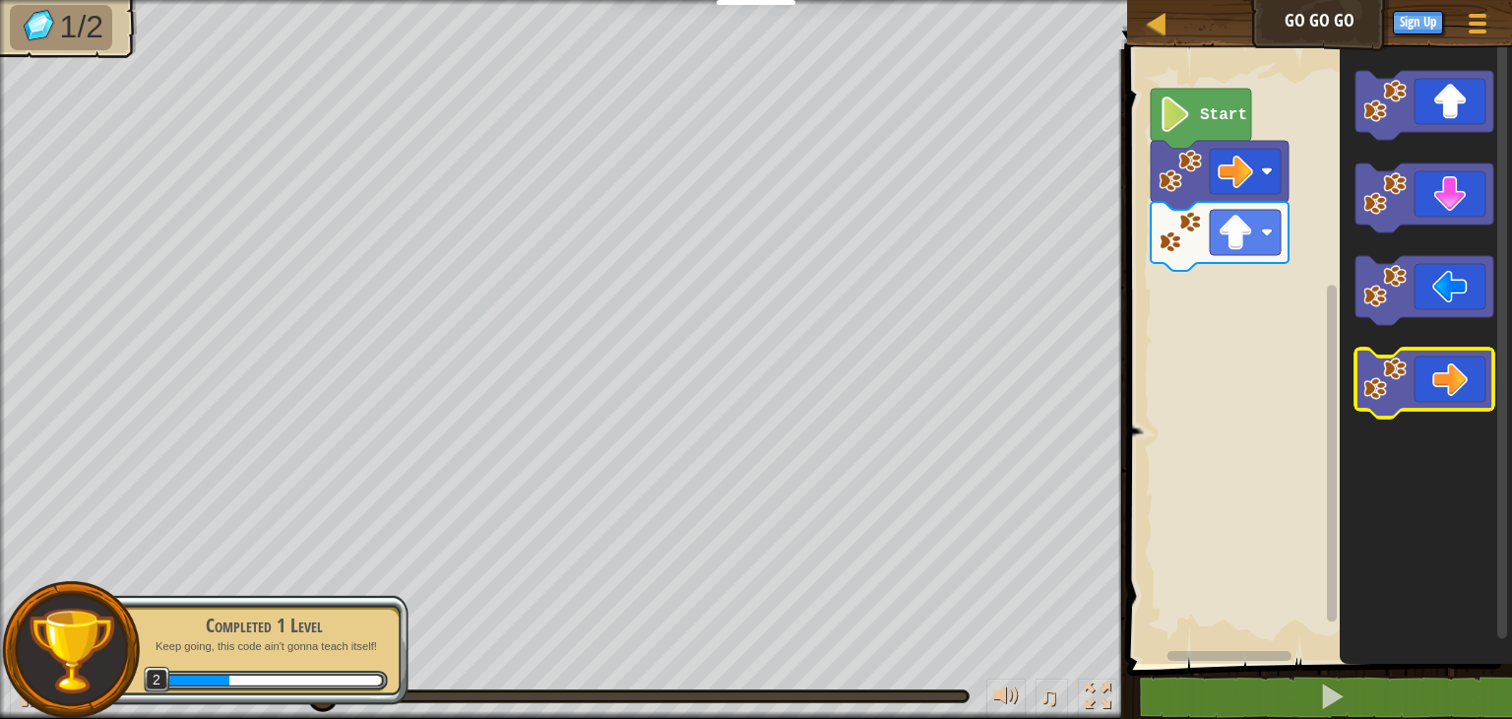
click at [1449, 349] on icon "Blockly Workspace" at bounding box center [1425, 383] width 138 height 69
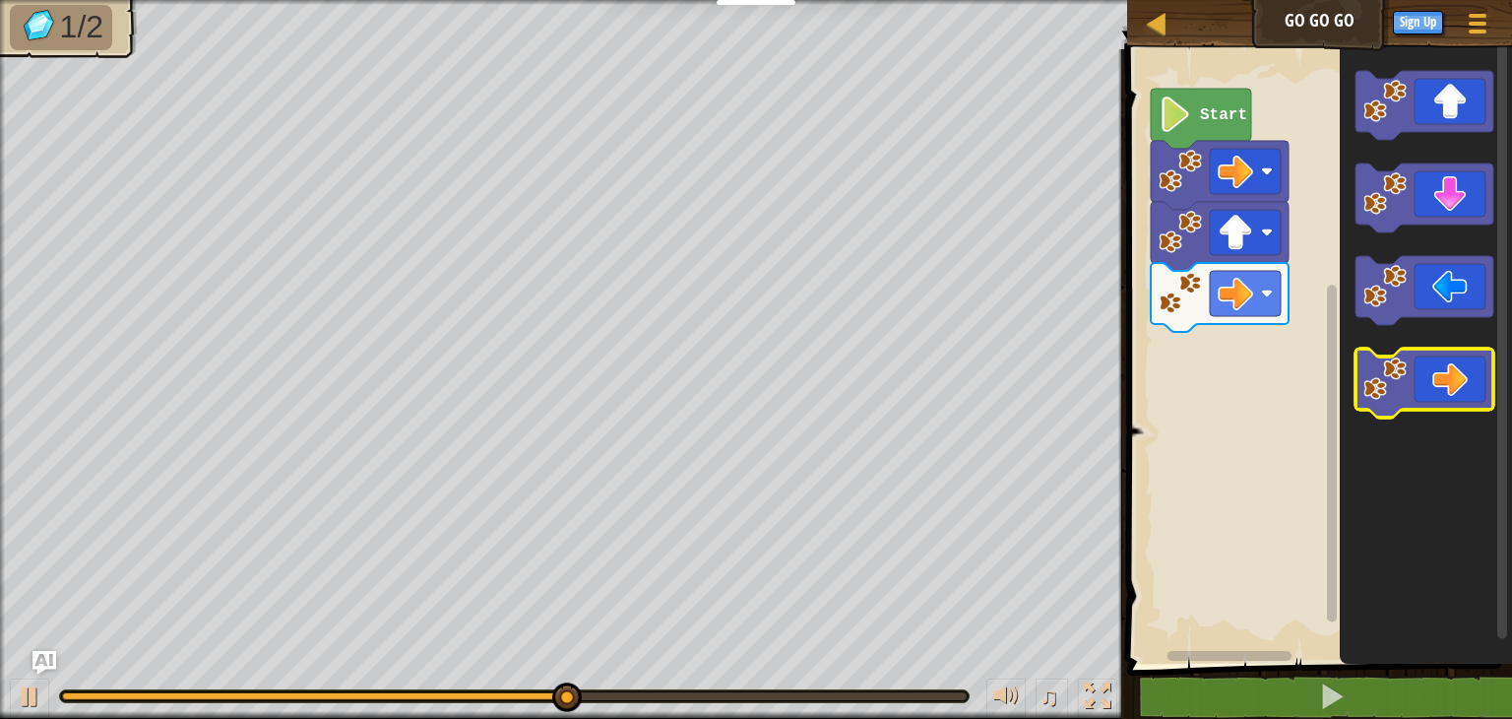
click at [1441, 363] on icon "Blockly Workspace" at bounding box center [1425, 383] width 138 height 69
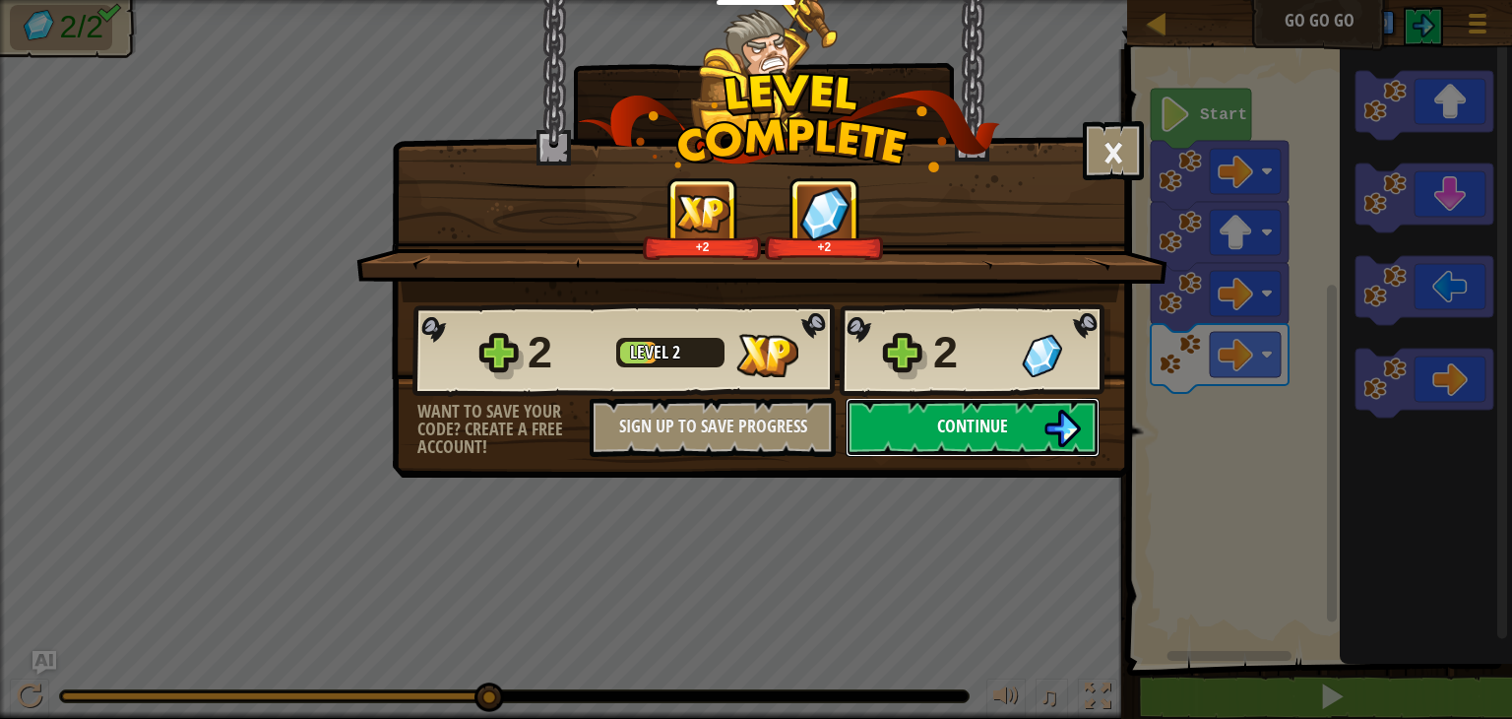
click at [993, 417] on span "Continue" at bounding box center [972, 426] width 71 height 25
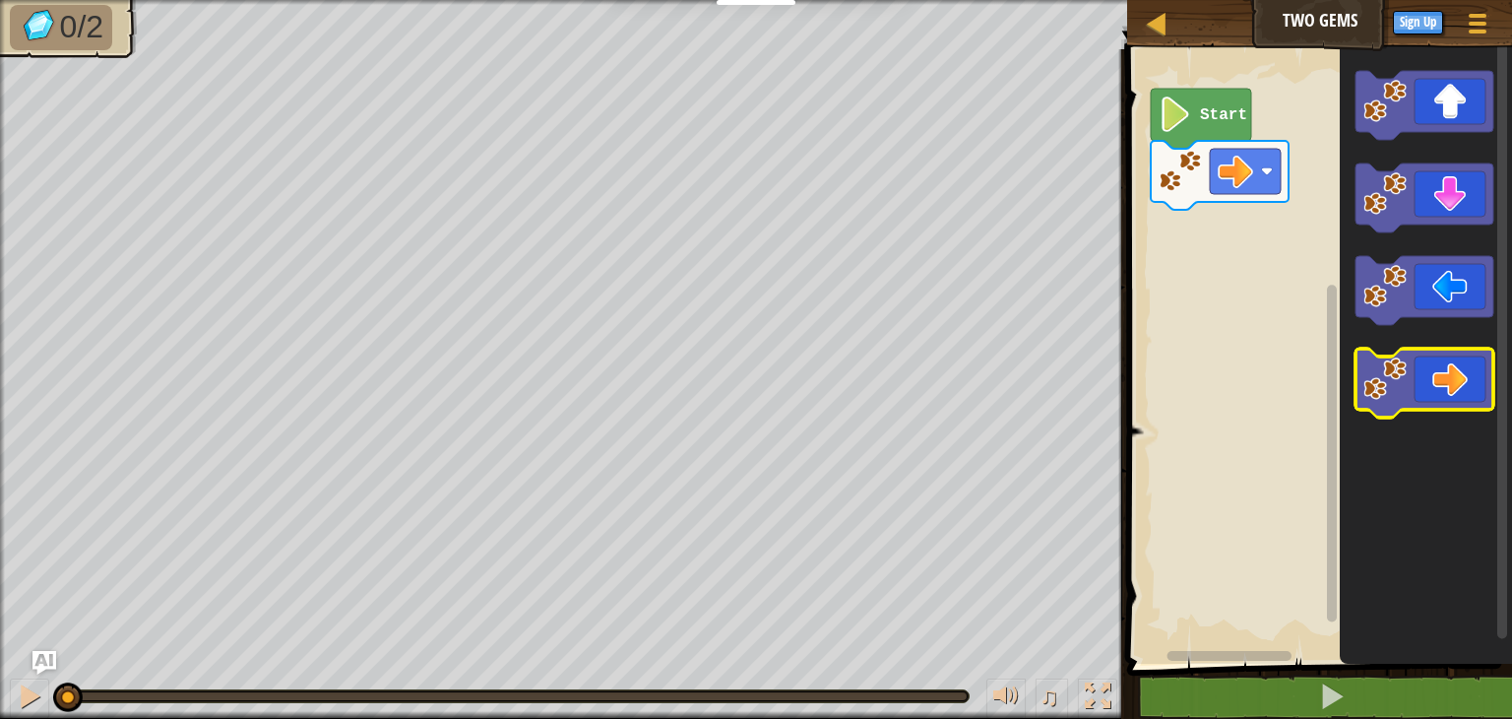
click at [1453, 382] on icon "Blockly Workspace" at bounding box center [1425, 383] width 138 height 69
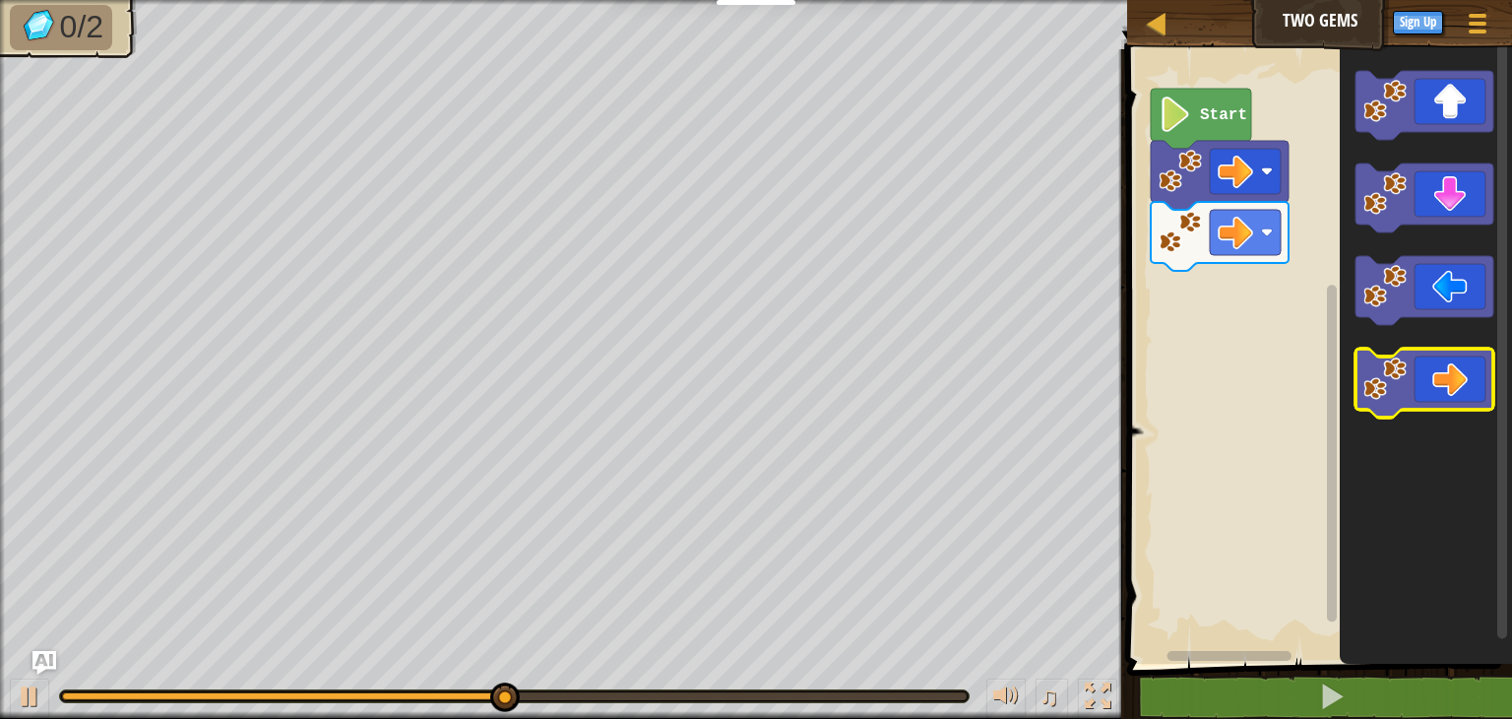
click at [1444, 395] on icon "Blockly Workspace" at bounding box center [1425, 383] width 138 height 69
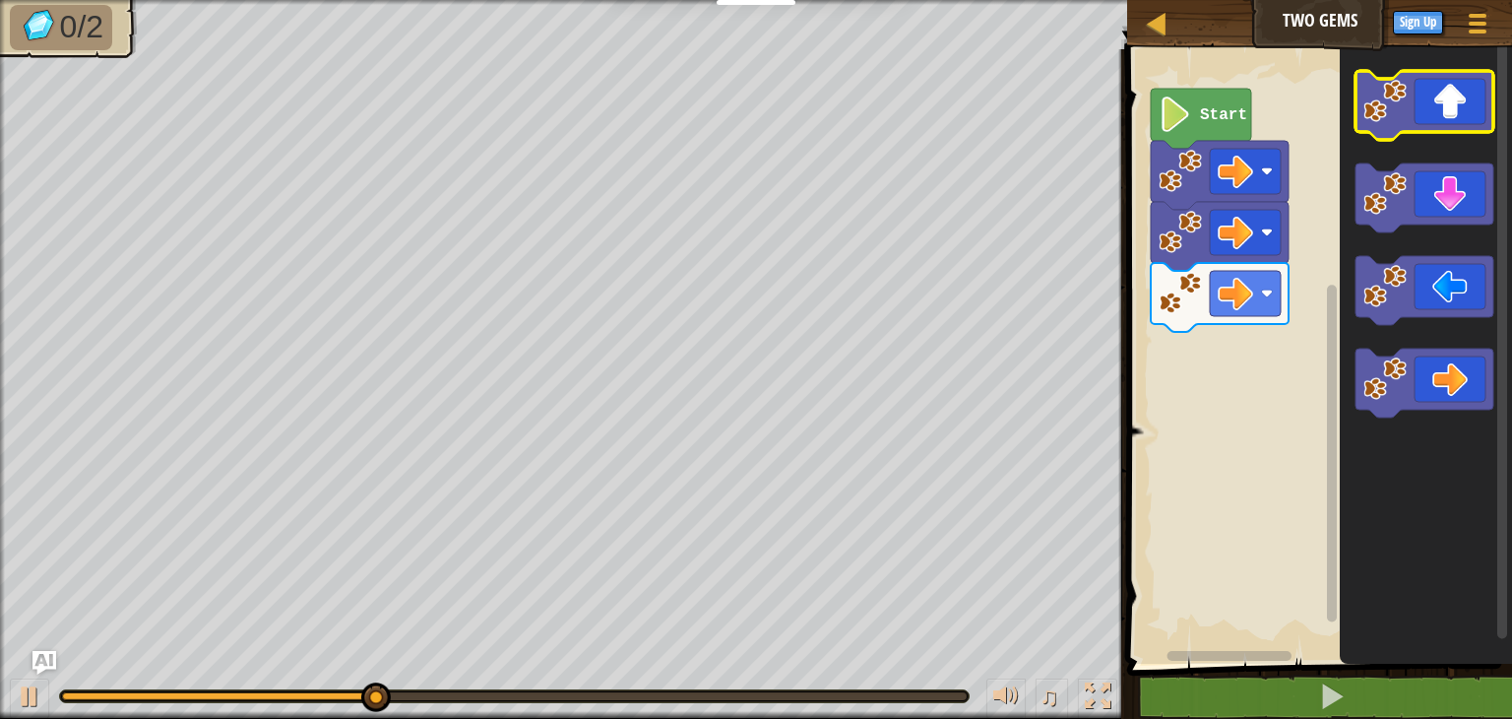
click at [1427, 101] on icon "Blockly Workspace" at bounding box center [1425, 105] width 138 height 69
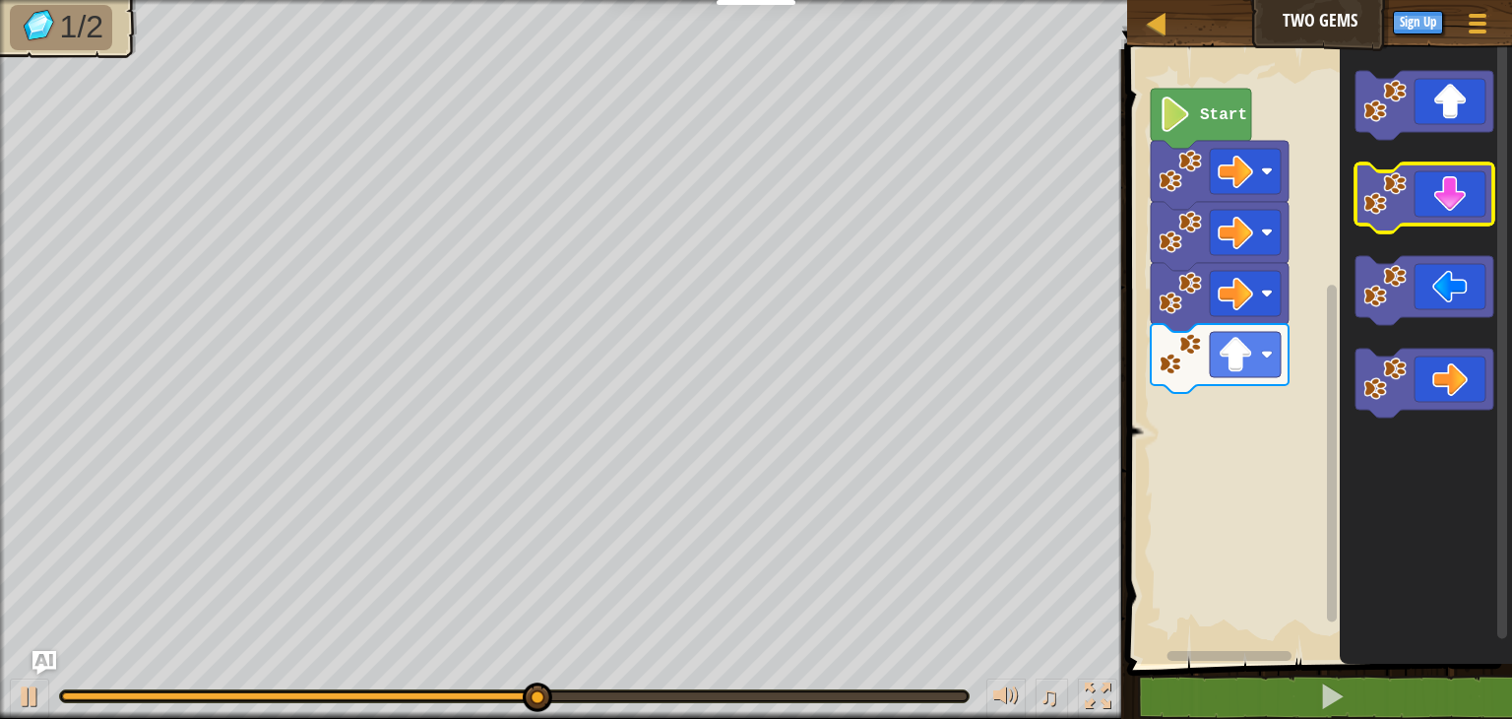
click at [1448, 210] on icon "Blockly Workspace" at bounding box center [1425, 197] width 138 height 69
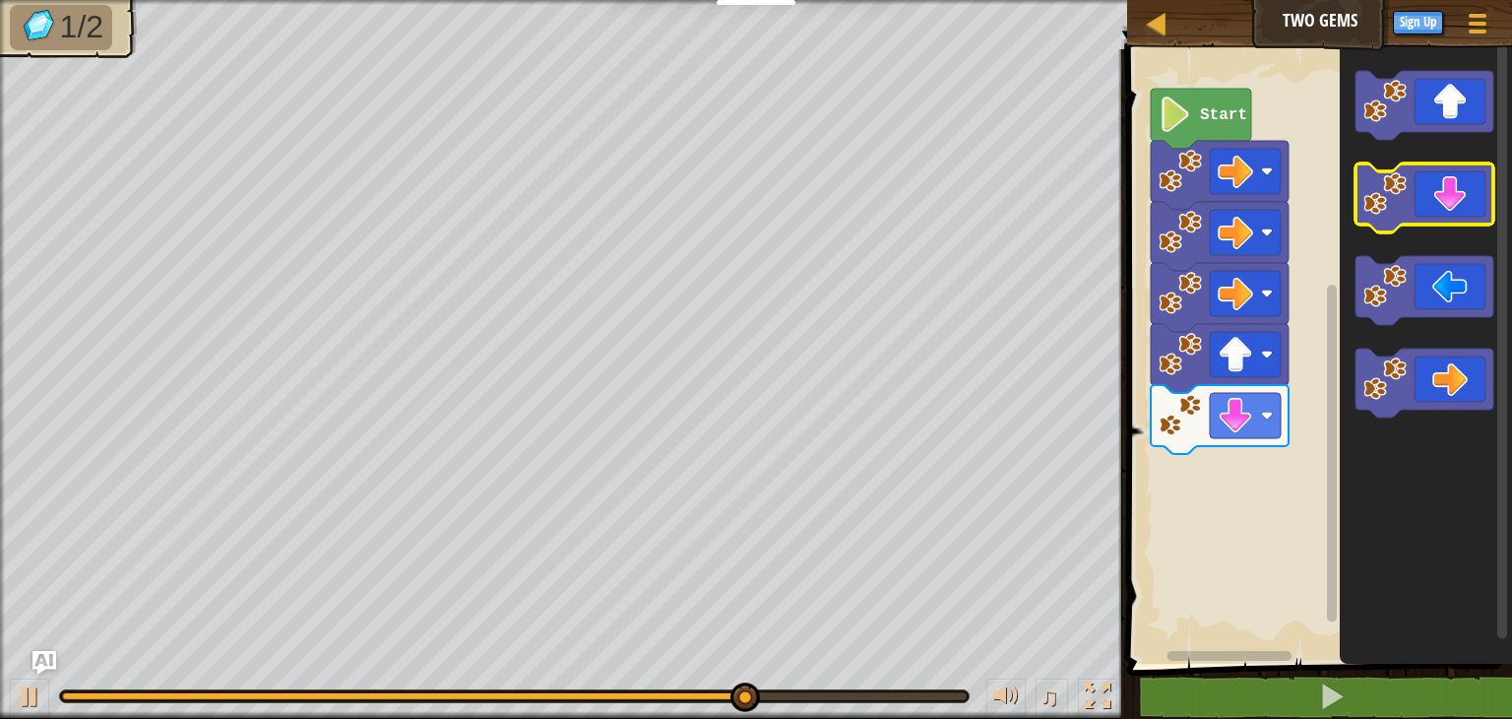
click at [1448, 210] on icon "Blockly Workspace" at bounding box center [1425, 197] width 138 height 69
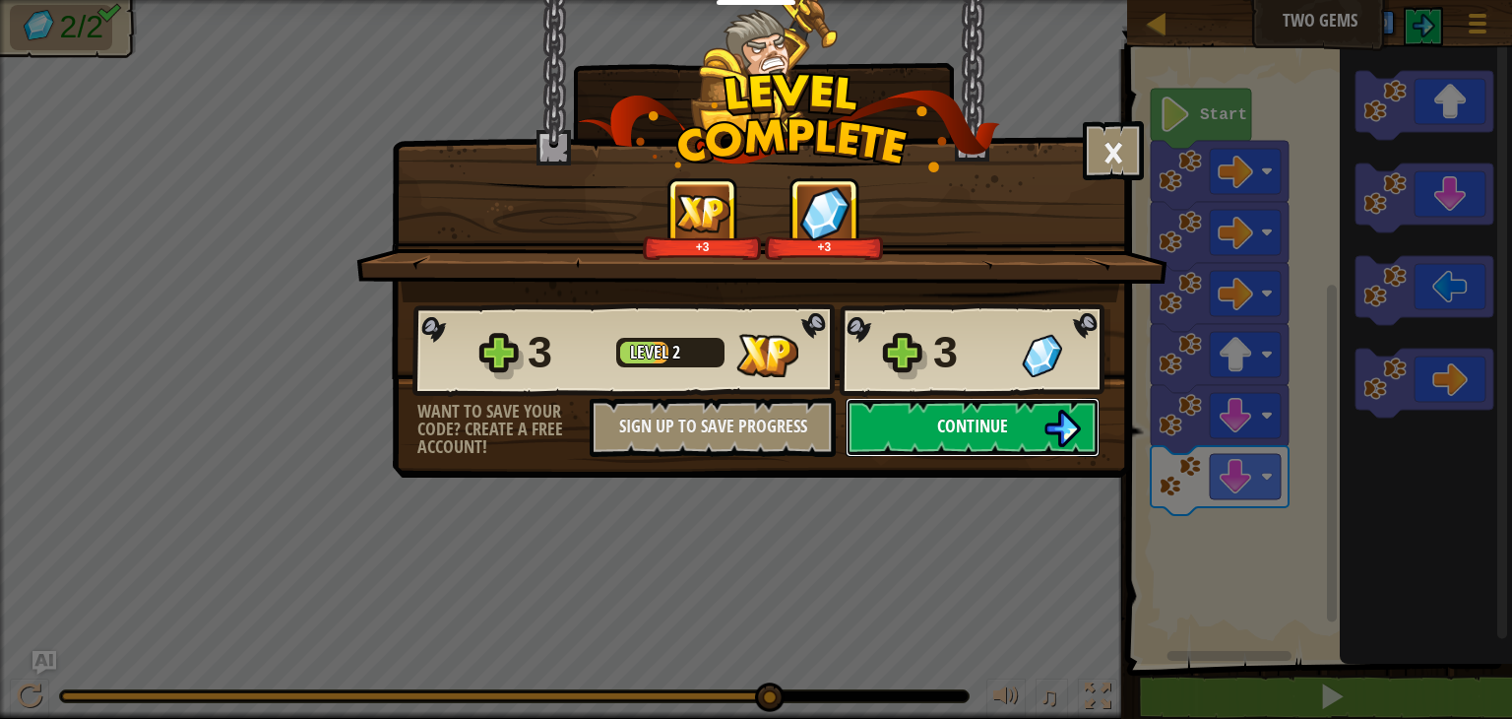
click at [1031, 446] on button "Continue" at bounding box center [973, 427] width 254 height 59
